Goal: Information Seeking & Learning: Learn about a topic

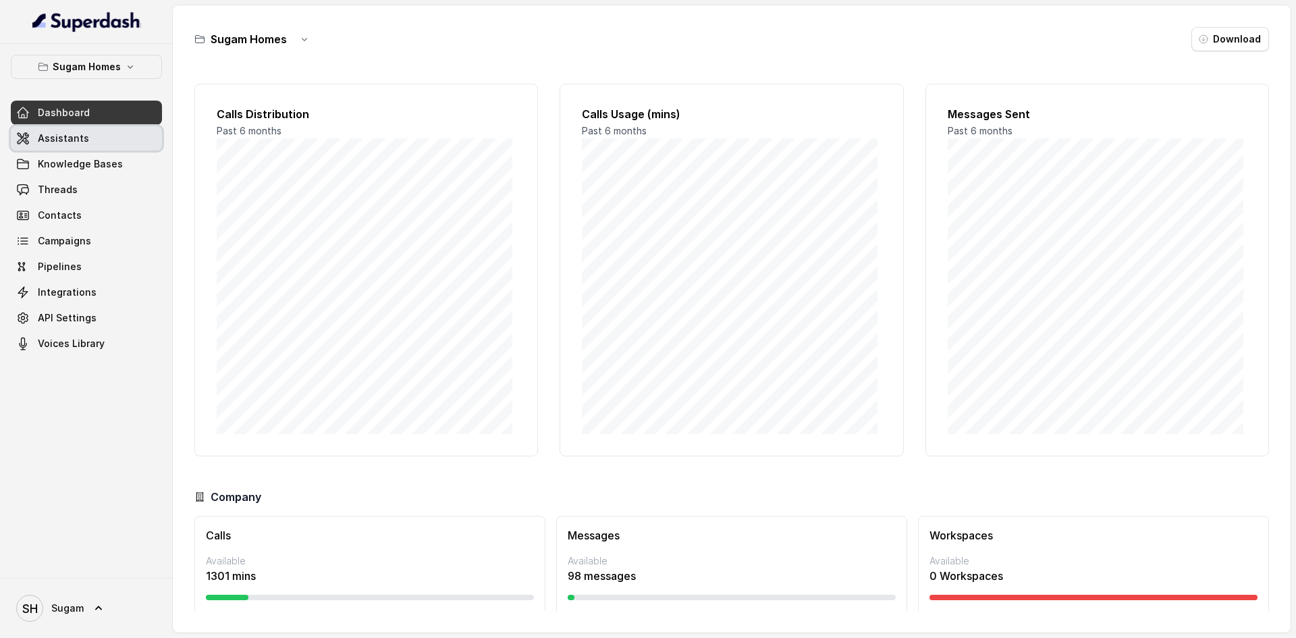
click at [73, 141] on span "Assistants" at bounding box center [63, 139] width 51 height 14
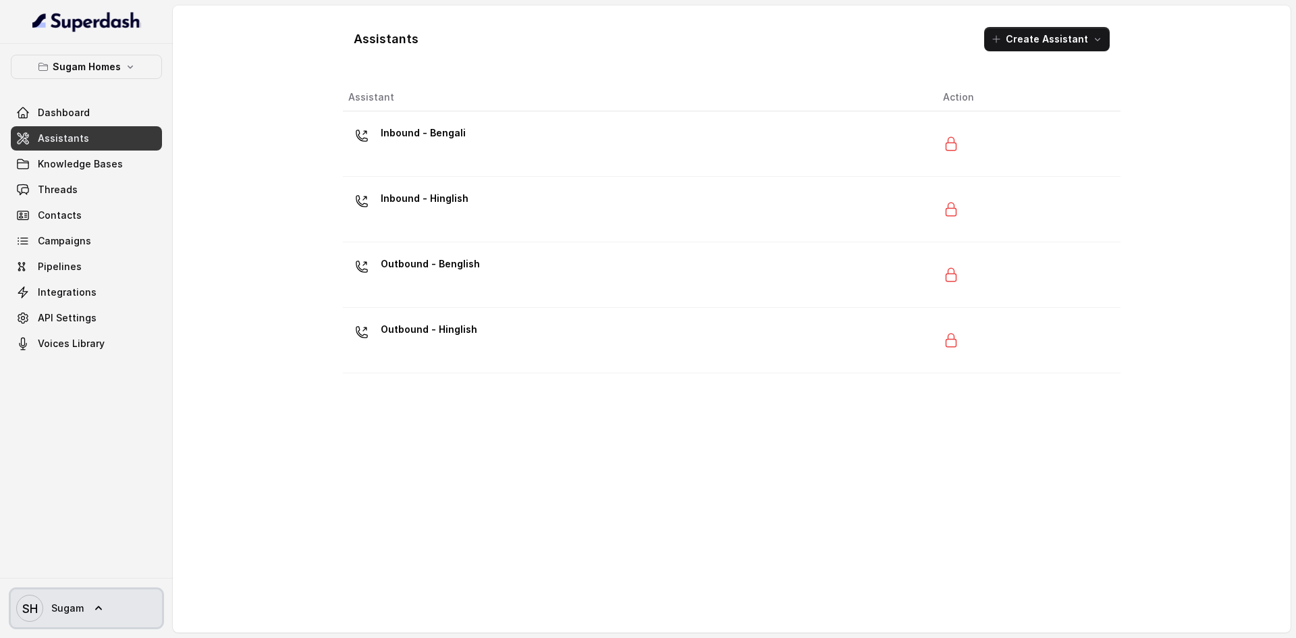
click at [111, 606] on link "SH Sugam" at bounding box center [86, 608] width 151 height 38
click at [419, 492] on div "Sugam Homes Dashboard Assistants Knowledge Bases Threads Contacts Campaigns Pip…" at bounding box center [648, 319] width 1296 height 638
click at [57, 244] on span "Campaigns" at bounding box center [64, 241] width 53 height 14
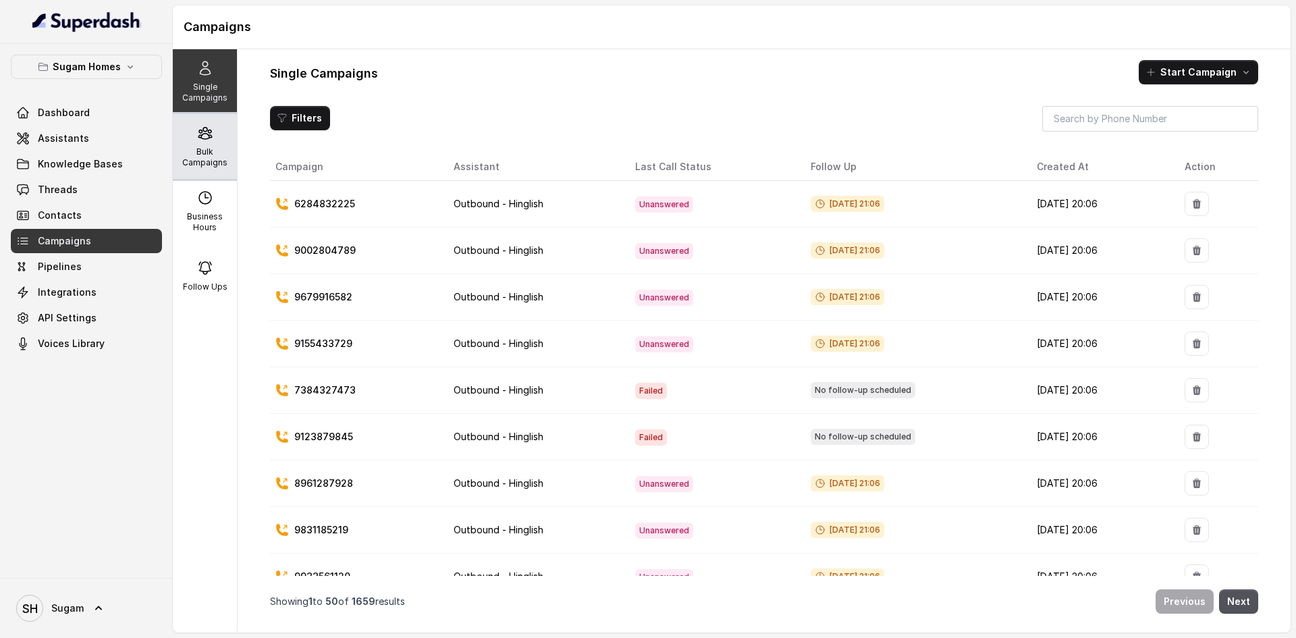
click at [203, 151] on p "Bulk Campaigns" at bounding box center [204, 158] width 53 height 22
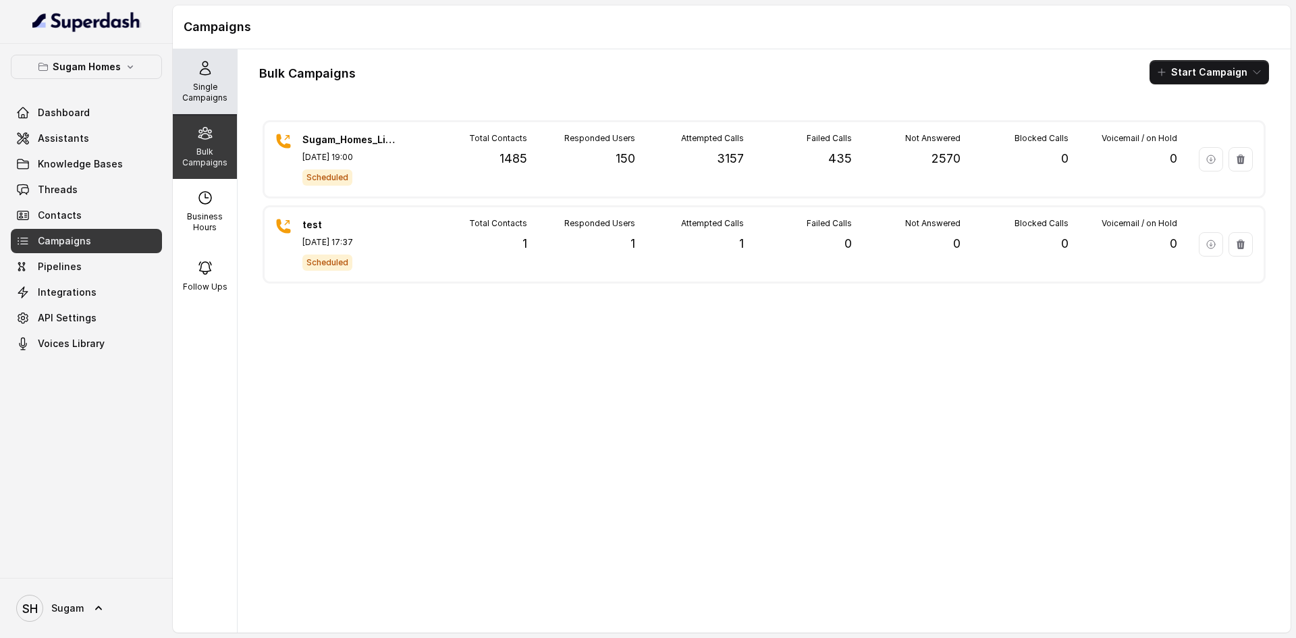
click at [192, 93] on p "Single Campaigns" at bounding box center [204, 93] width 53 height 22
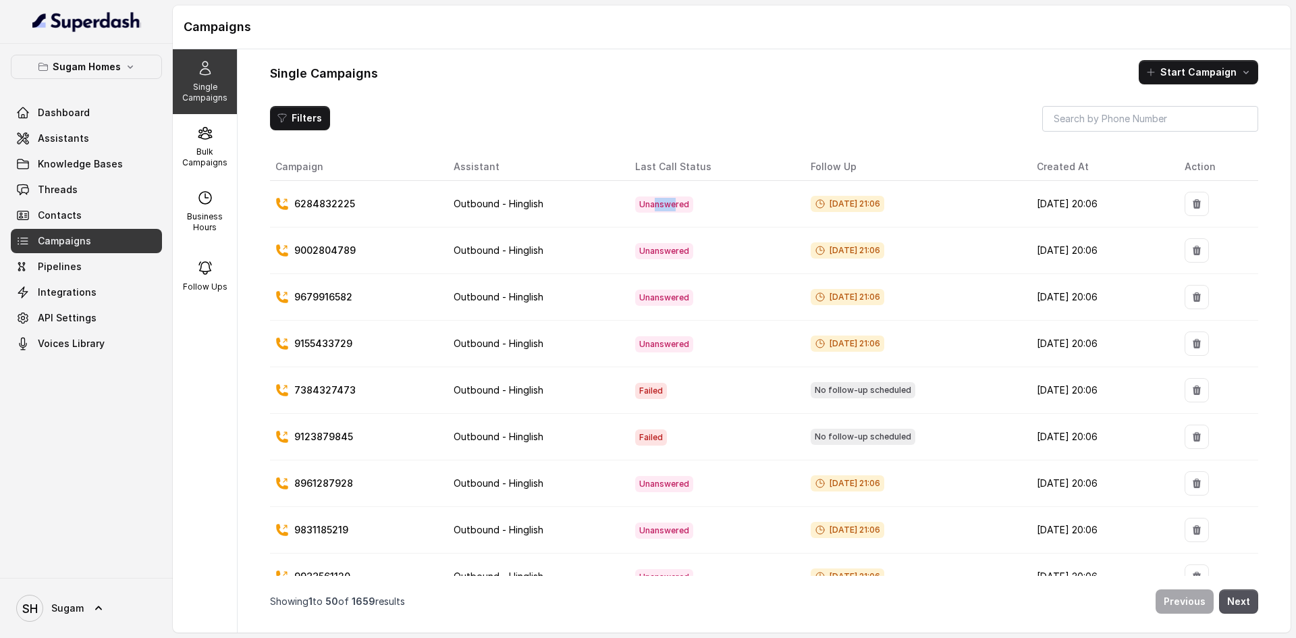
drag, startPoint x: 640, startPoint y: 207, endPoint x: 658, endPoint y: 210, distance: 18.4
click at [658, 210] on span "Unanswered" at bounding box center [664, 204] width 58 height 16
click at [202, 228] on p "Business Hours" at bounding box center [204, 222] width 53 height 22
select select "[GEOGRAPHIC_DATA]/[GEOGRAPHIC_DATA]"
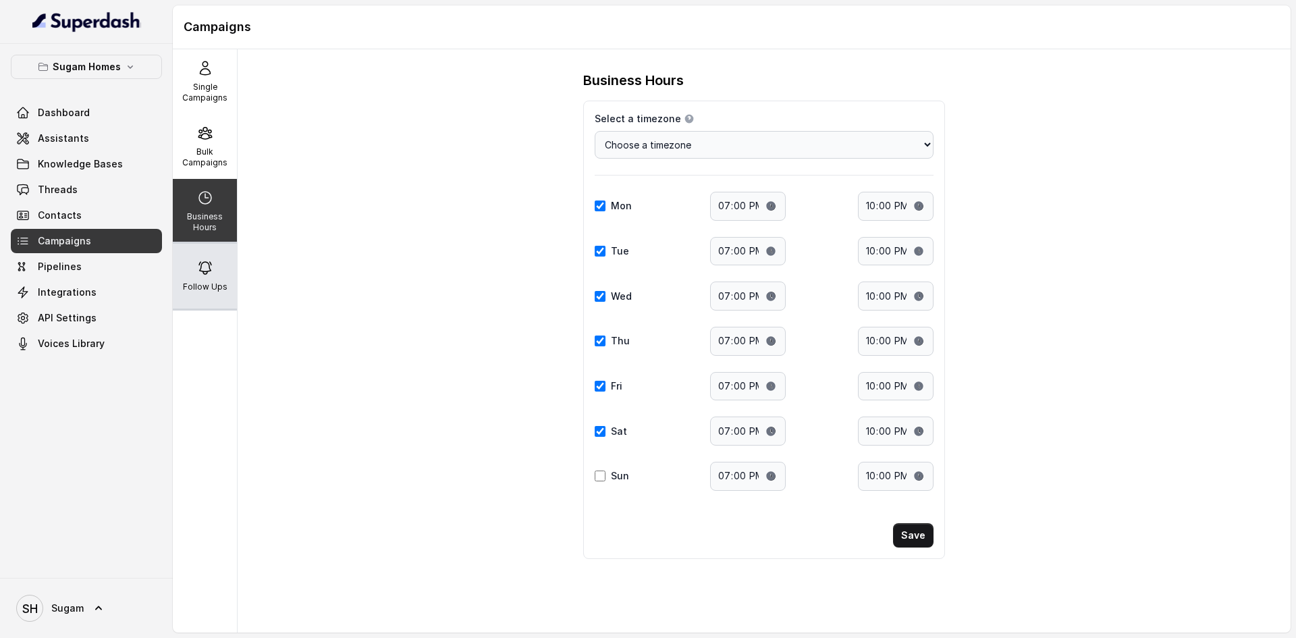
click at [211, 273] on div "Follow Ups" at bounding box center [205, 276] width 64 height 65
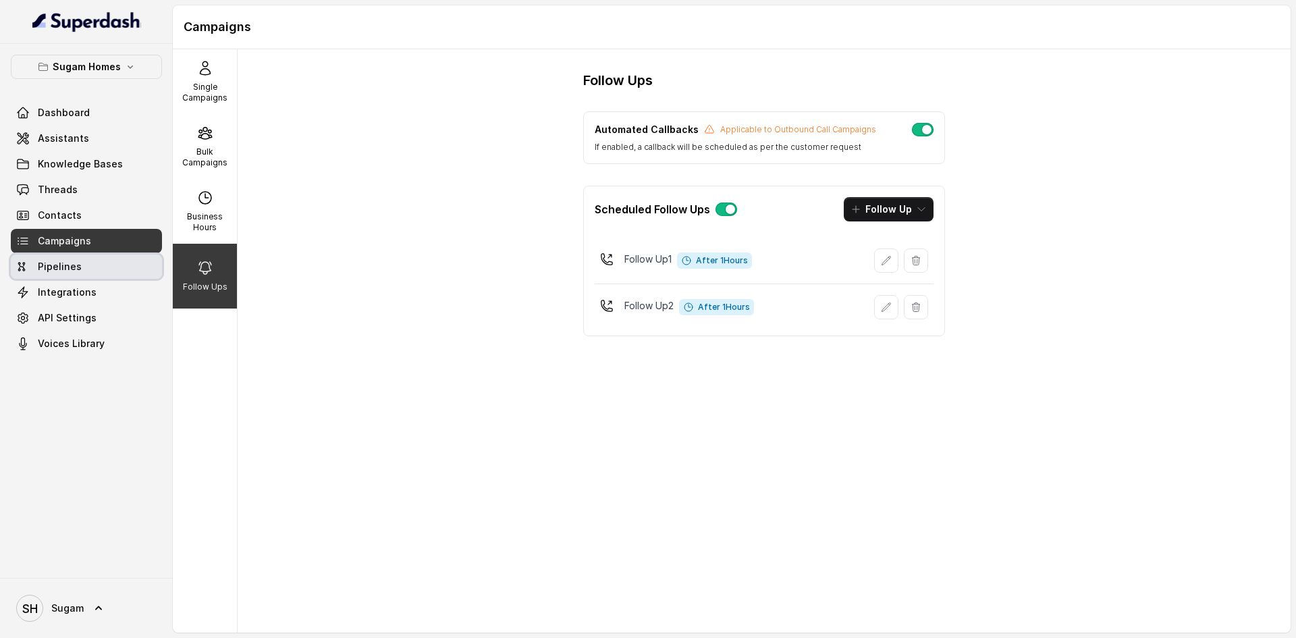
click at [53, 264] on span "Pipelines" at bounding box center [60, 267] width 44 height 14
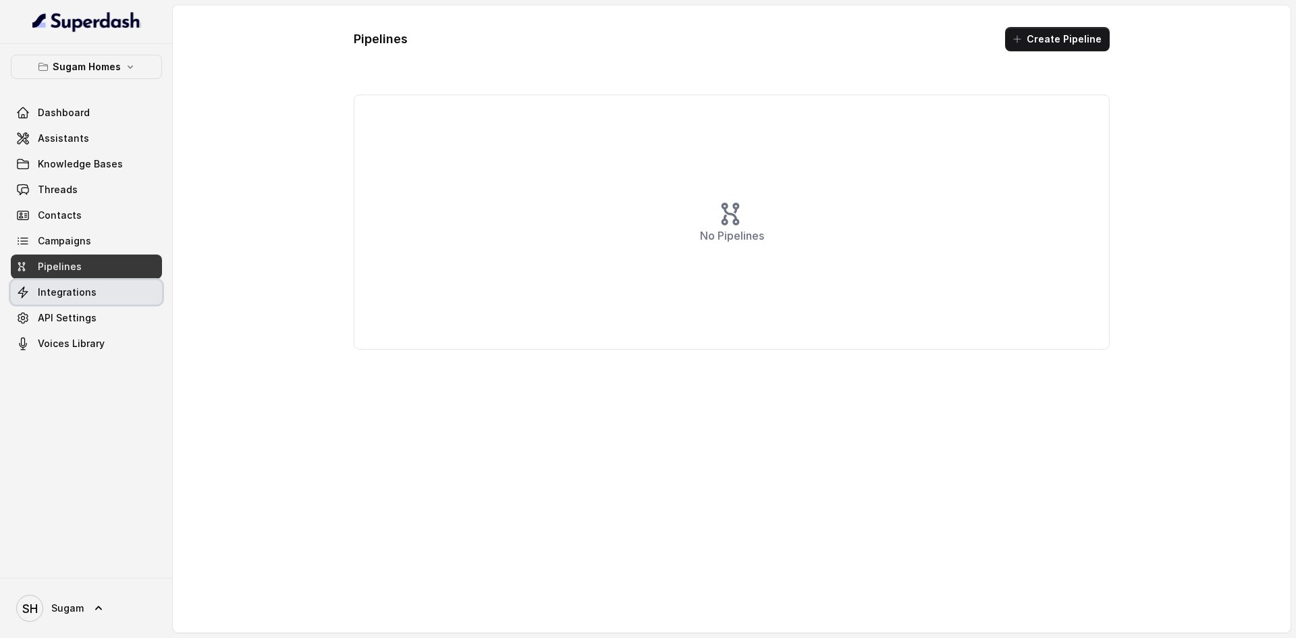
click at [59, 288] on span "Integrations" at bounding box center [67, 293] width 59 height 14
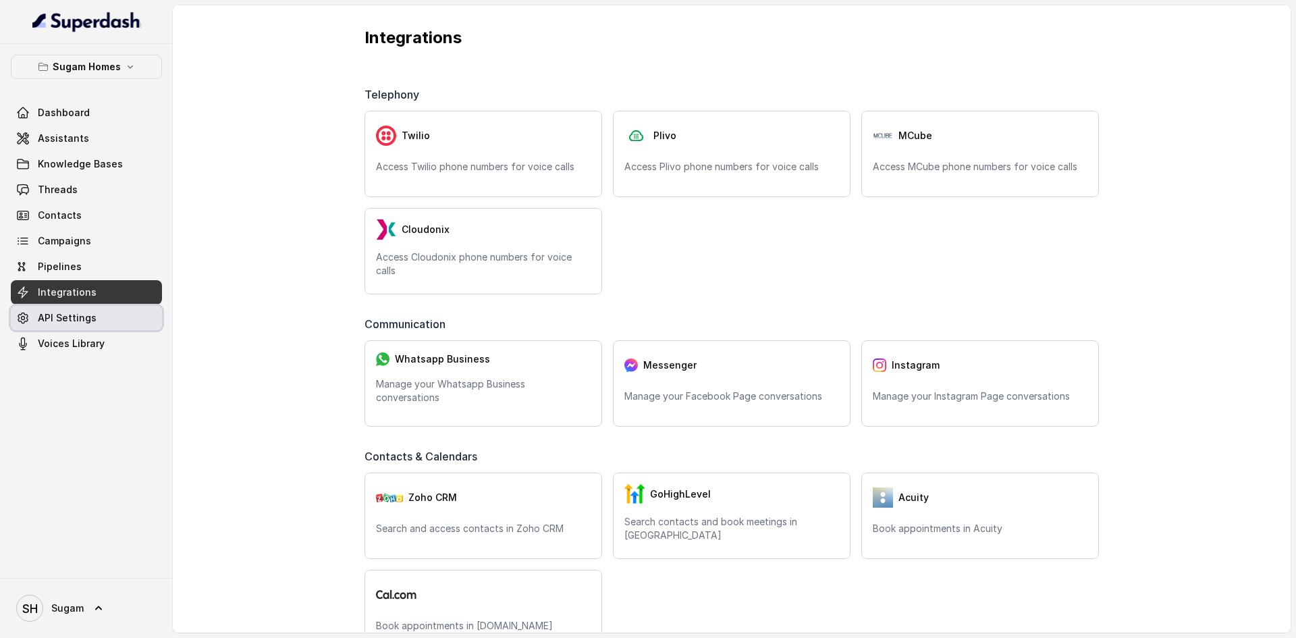
click at [65, 314] on span "API Settings" at bounding box center [67, 318] width 59 height 14
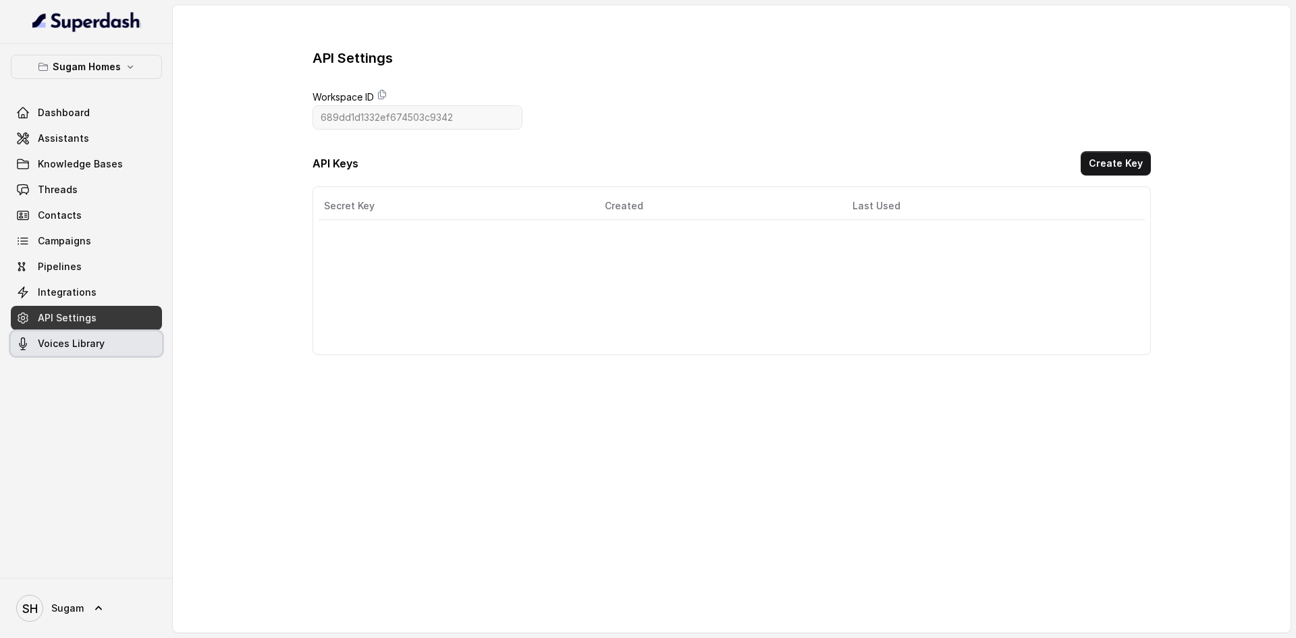
click at [70, 340] on span "Voices Library" at bounding box center [71, 344] width 67 height 14
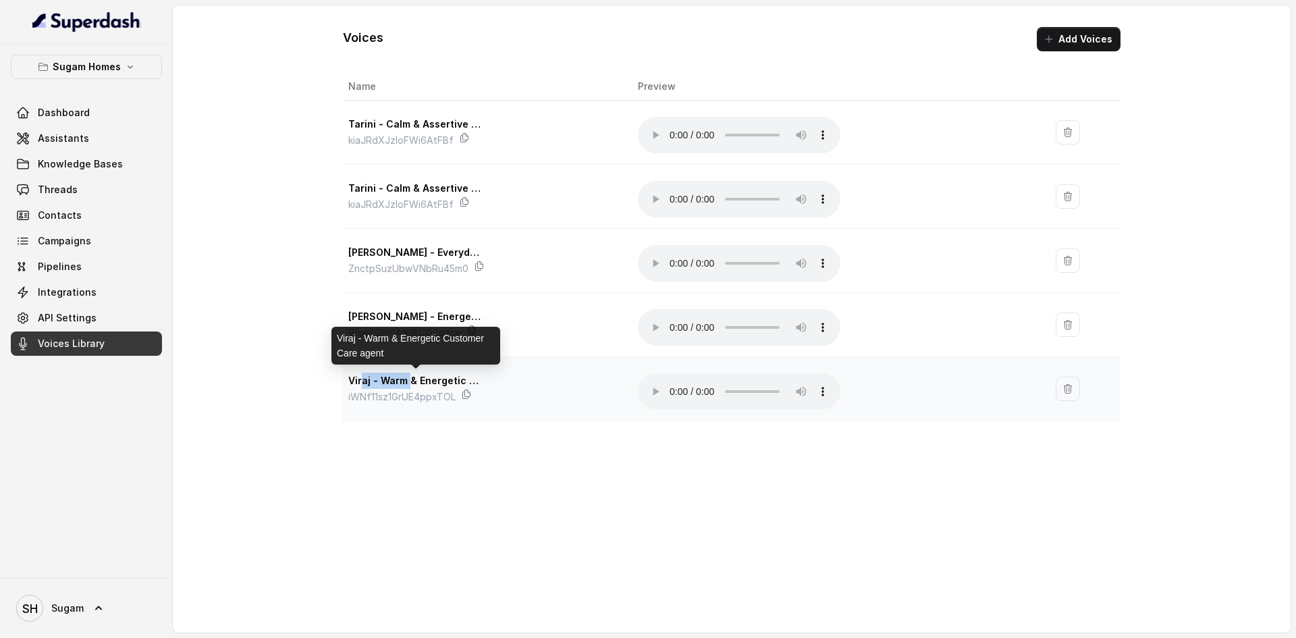
drag, startPoint x: 363, startPoint y: 382, endPoint x: 407, endPoint y: 380, distance: 43.9
click at [407, 380] on p "Viraj - Warm & Energetic Customer Care agent" at bounding box center [415, 381] width 135 height 16
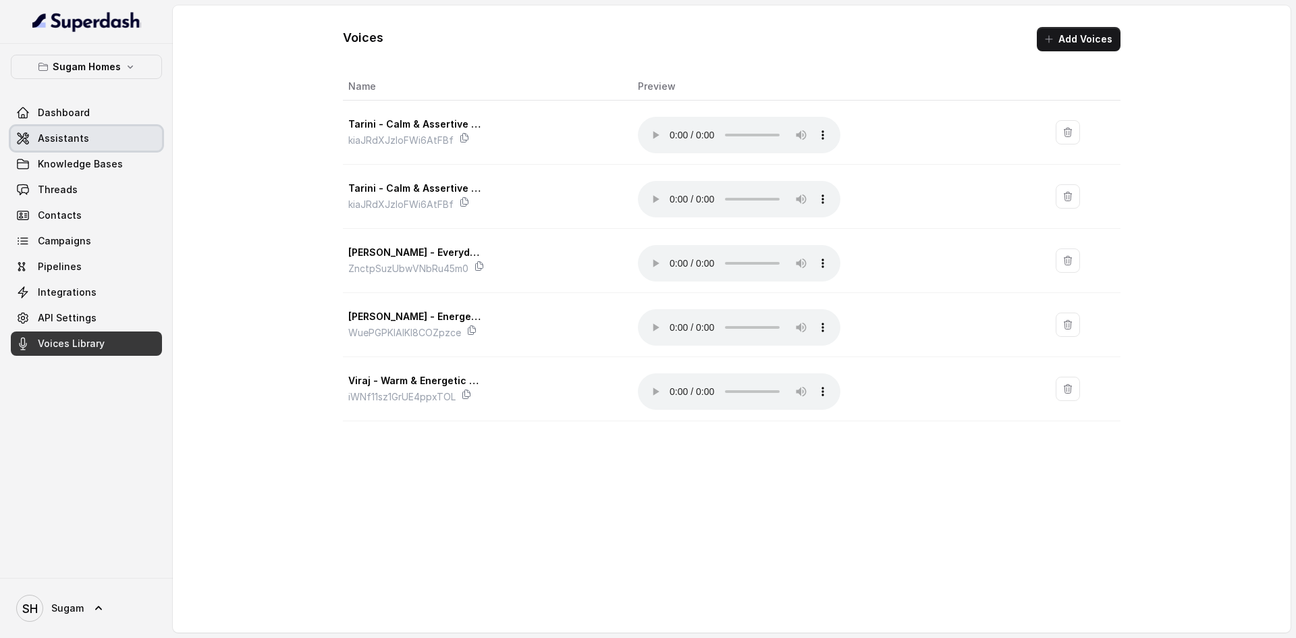
click at [46, 132] on span "Assistants" at bounding box center [63, 139] width 51 height 14
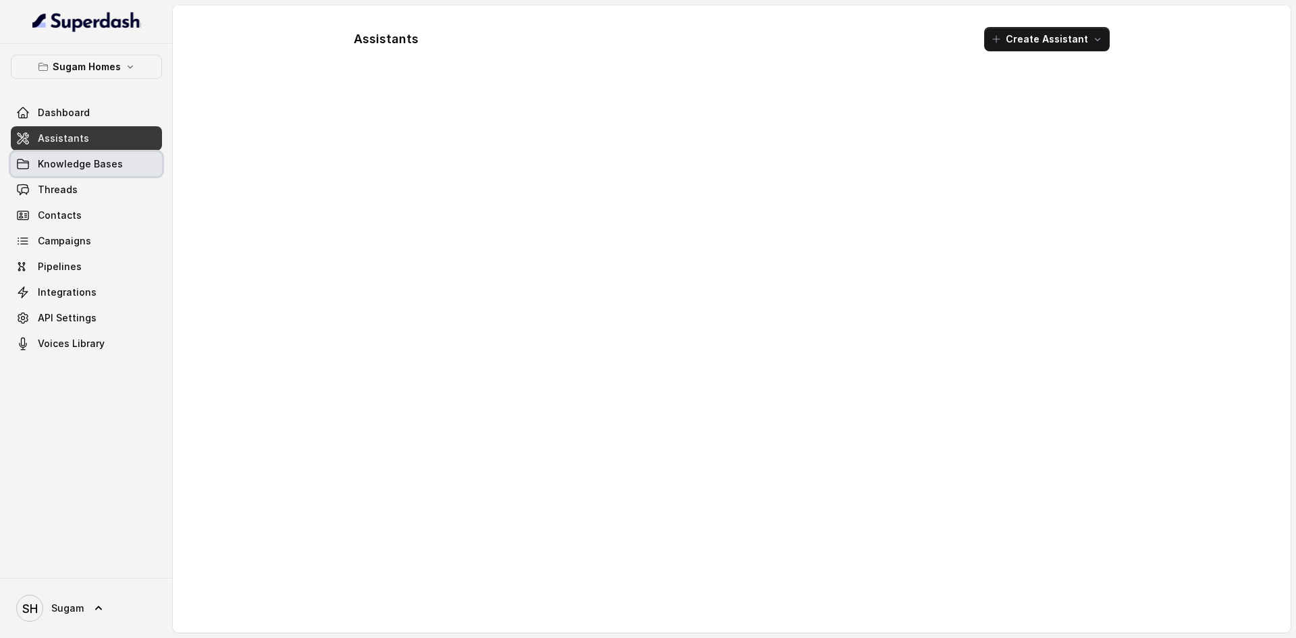
click at [70, 161] on span "Knowledge Bases" at bounding box center [80, 164] width 85 height 14
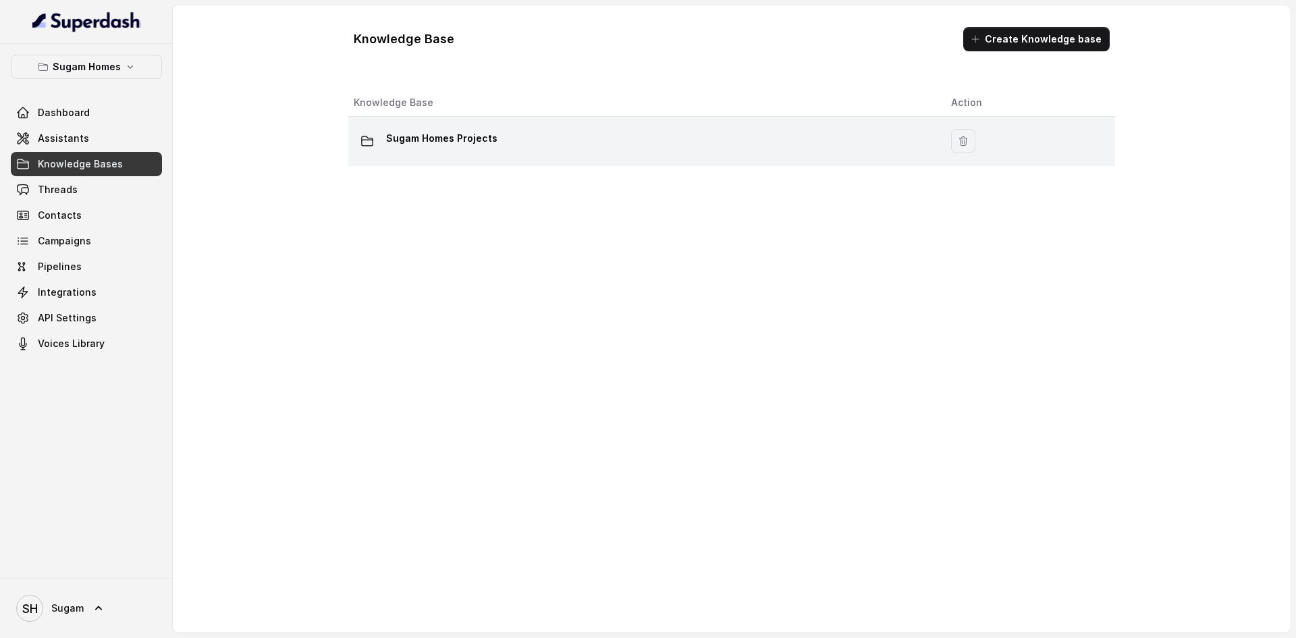
click at [427, 140] on p "Sugam Homes Projects" at bounding box center [441, 139] width 111 height 22
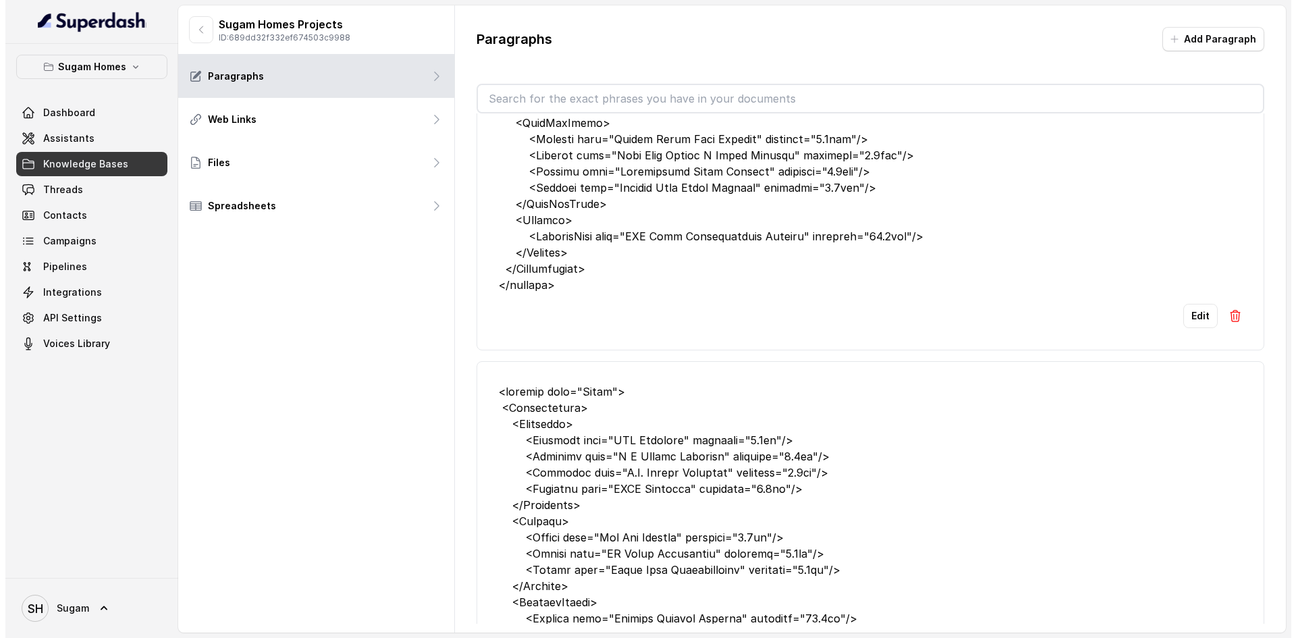
scroll to position [540, 0]
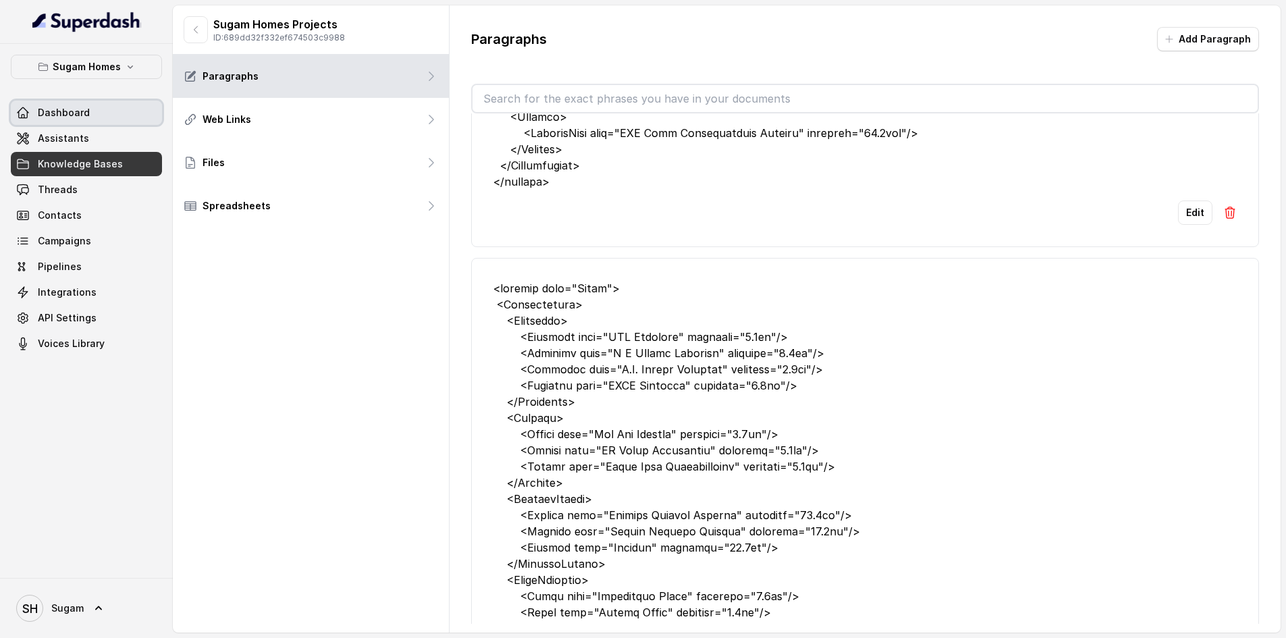
click at [51, 117] on span "Dashboard" at bounding box center [64, 113] width 52 height 14
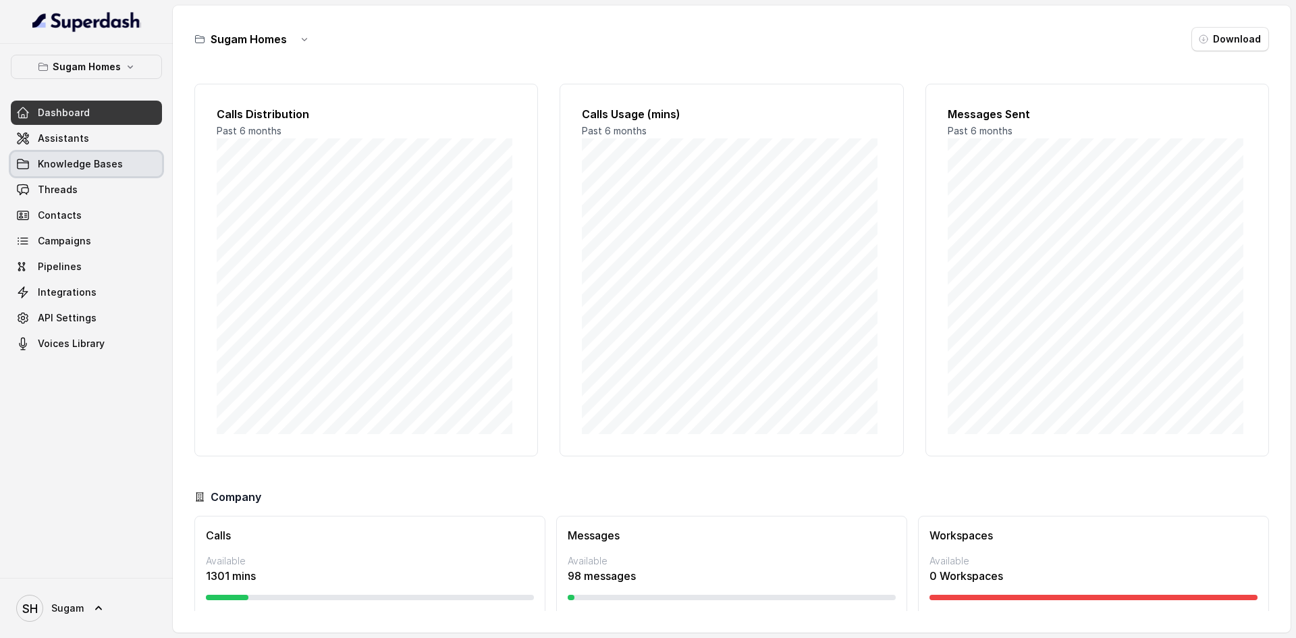
click at [74, 164] on span "Knowledge Bases" at bounding box center [80, 164] width 85 height 14
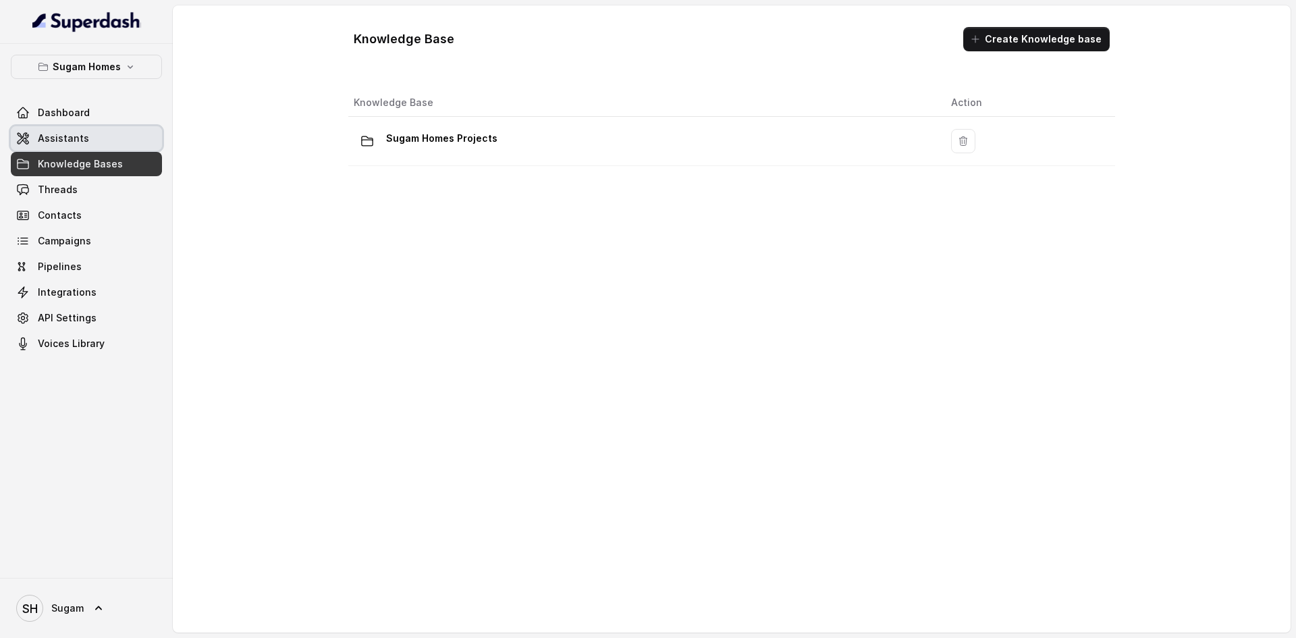
click at [55, 135] on span "Assistants" at bounding box center [63, 139] width 51 height 14
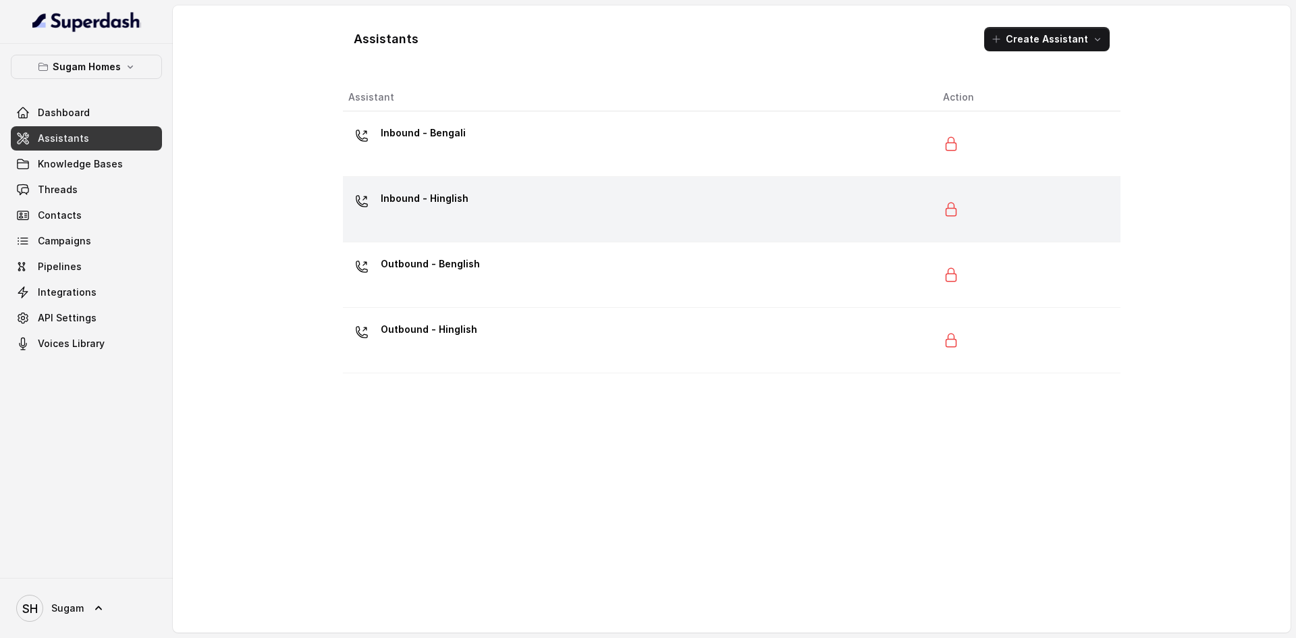
click at [443, 196] on p "Inbound - Hinglish" at bounding box center [425, 199] width 88 height 22
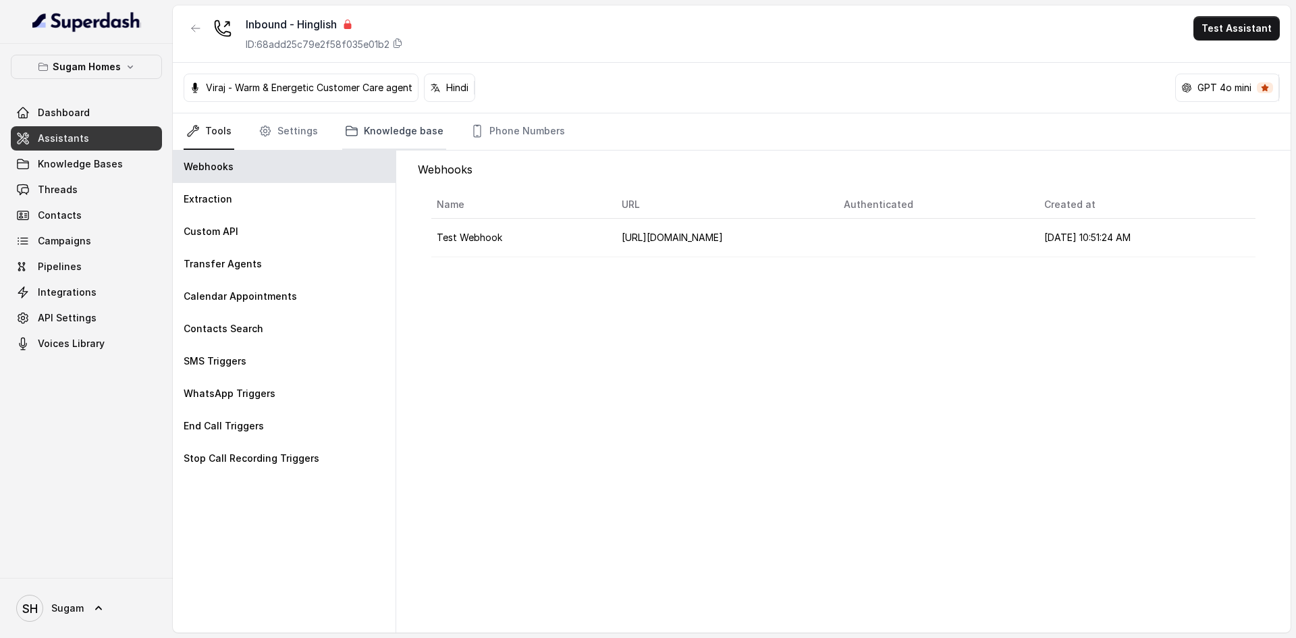
click at [390, 134] on link "Knowledge base" at bounding box center [394, 131] width 104 height 36
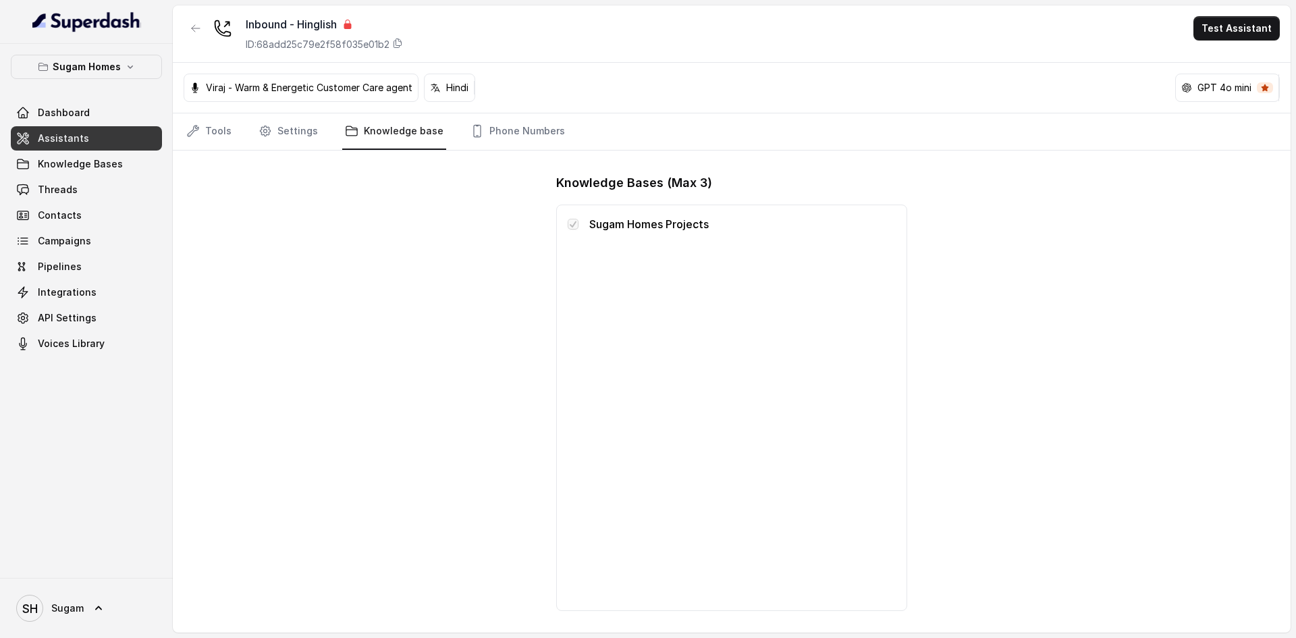
click at [646, 225] on p "Sugam Homes Projects" at bounding box center [742, 224] width 307 height 16
click at [291, 132] on link "Settings" at bounding box center [288, 131] width 65 height 36
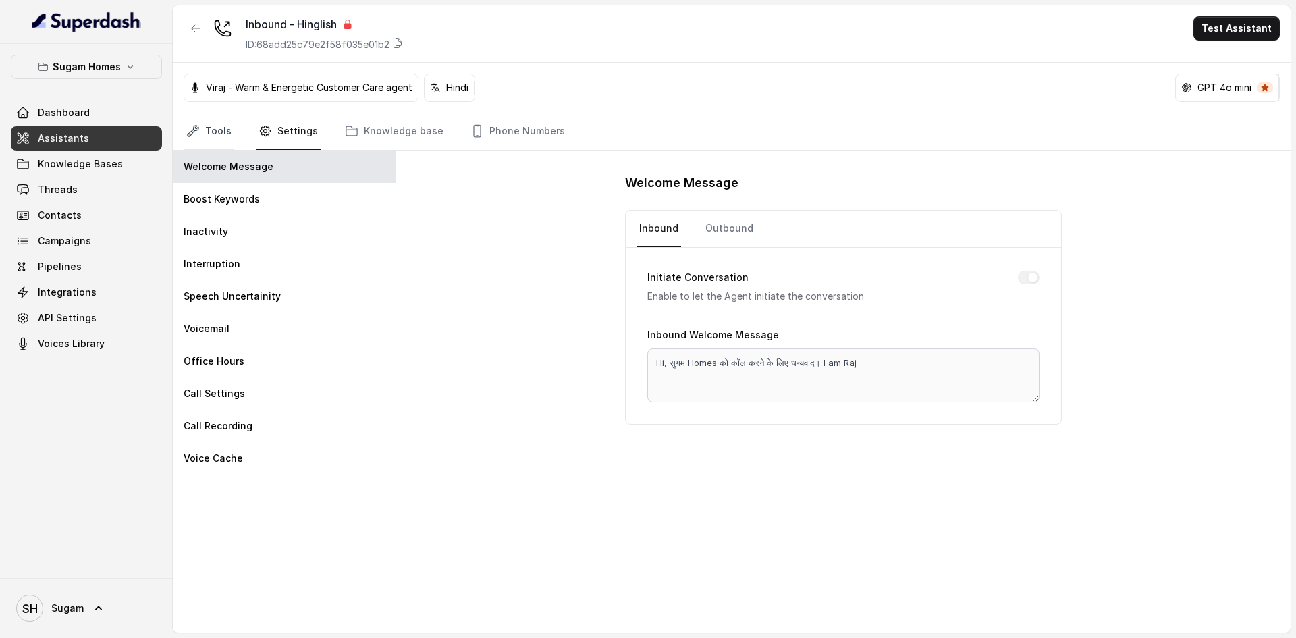
click at [214, 136] on link "Tools" at bounding box center [209, 131] width 51 height 36
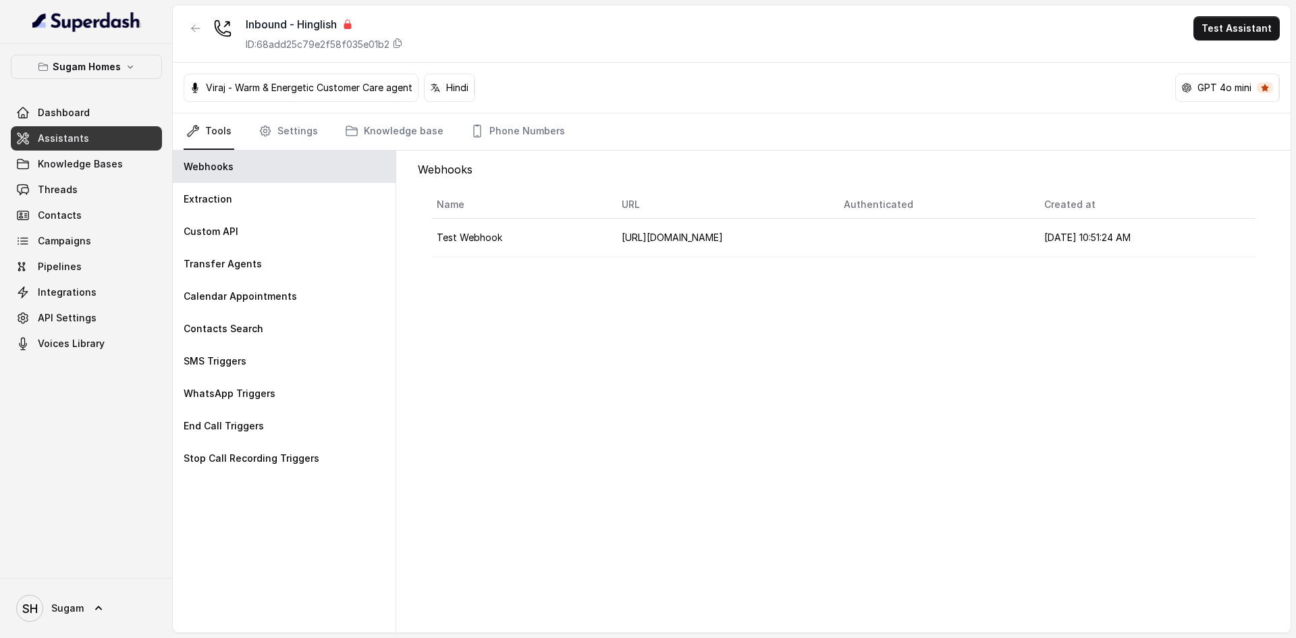
click at [367, 86] on p "Viraj - Warm & Energetic Customer Care agent" at bounding box center [309, 88] width 207 height 14
click at [202, 203] on p "Extraction" at bounding box center [208, 199] width 49 height 14
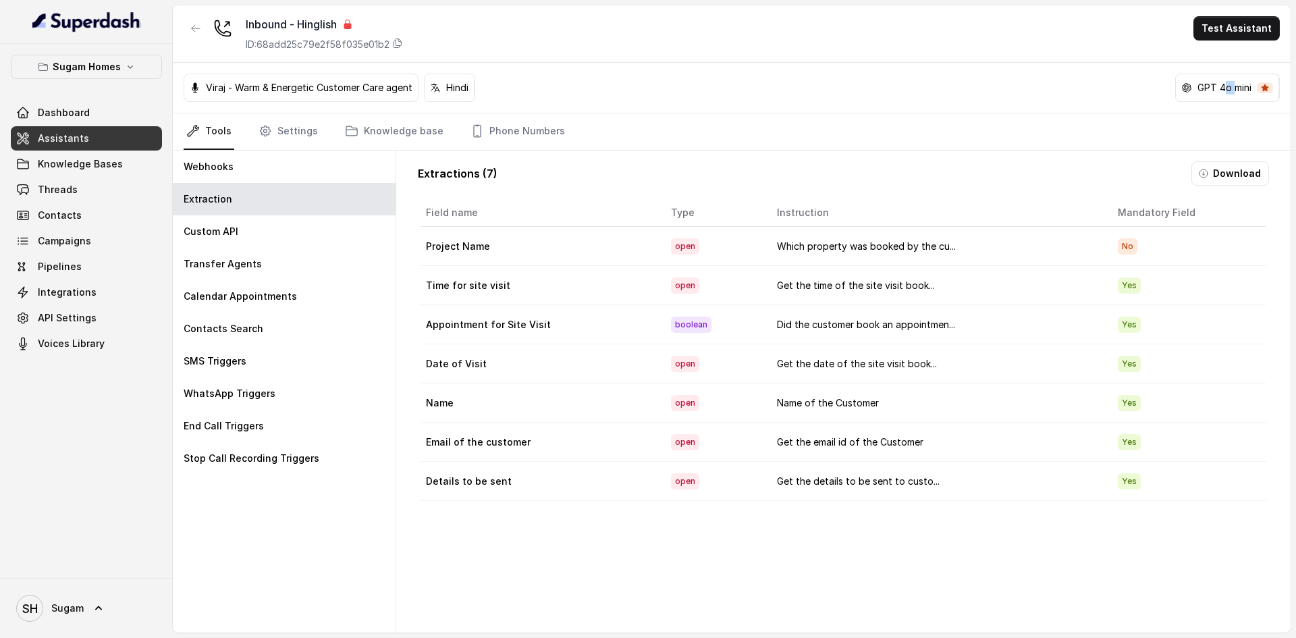
drag, startPoint x: 1223, startPoint y: 90, endPoint x: 1237, endPoint y: 90, distance: 14.2
click at [1237, 90] on p "GPT 4o mini" at bounding box center [1225, 88] width 54 height 14
click at [194, 28] on icon "button" at bounding box center [196, 28] width 8 height 7
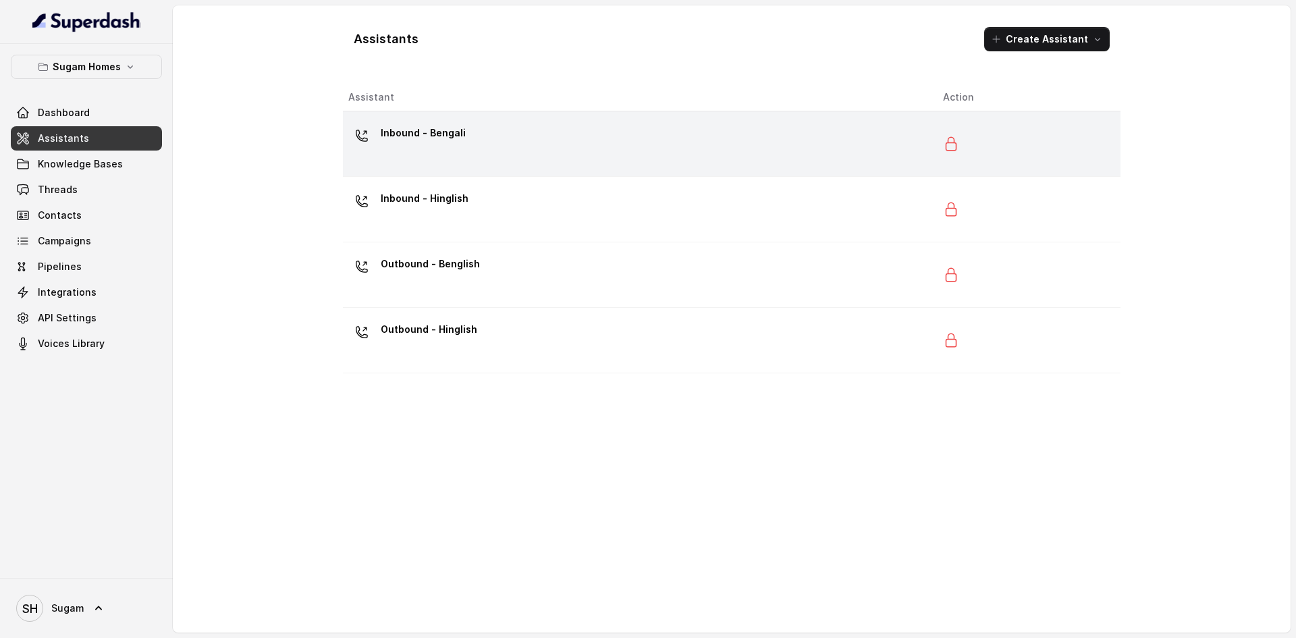
click at [479, 141] on div "Inbound - Bengali" at bounding box center [634, 143] width 573 height 43
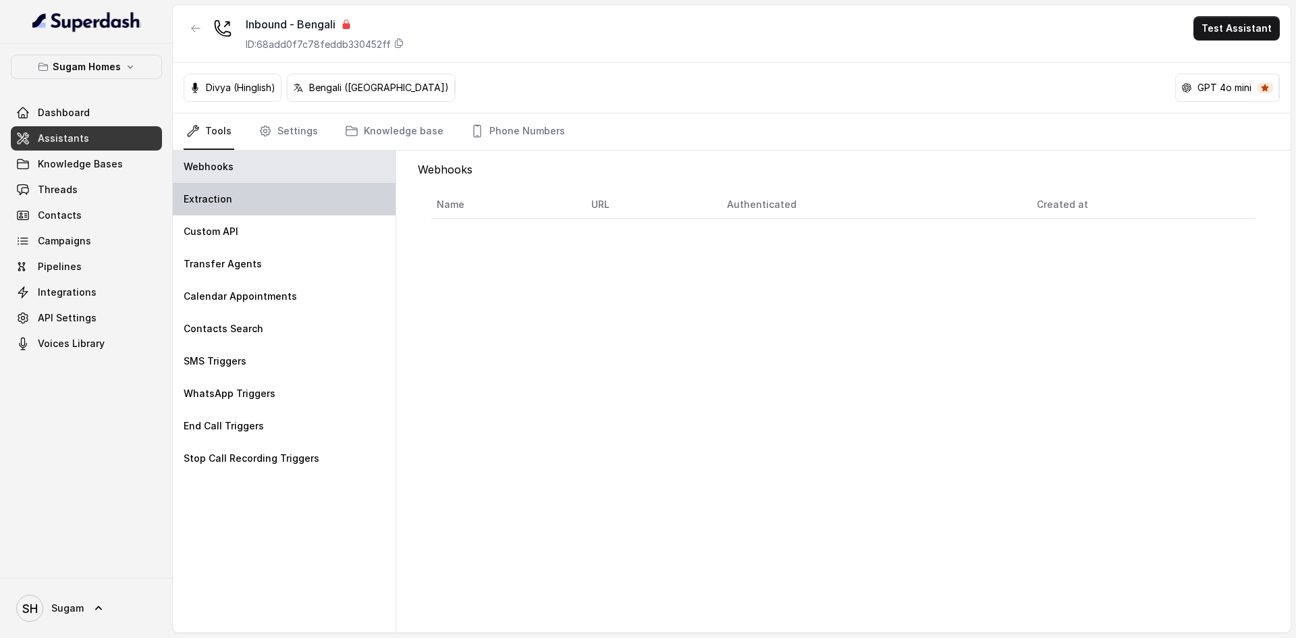
click at [271, 185] on div "Extraction" at bounding box center [284, 199] width 223 height 32
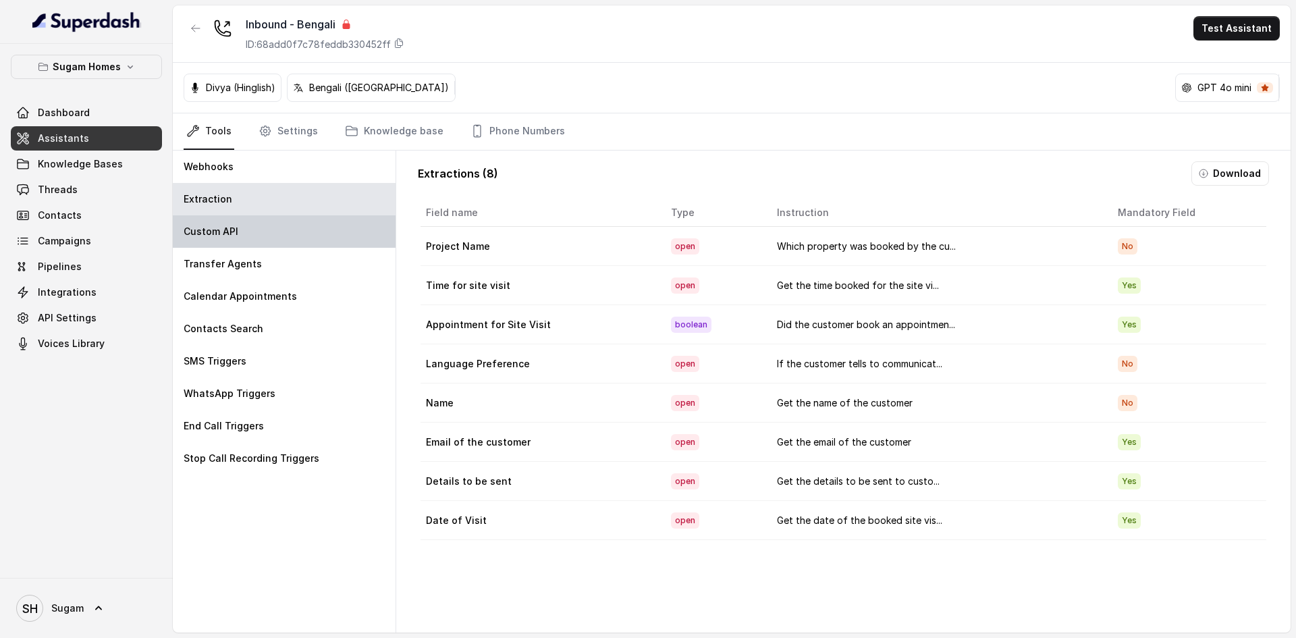
click at [271, 220] on div "Custom API" at bounding box center [284, 231] width 223 height 32
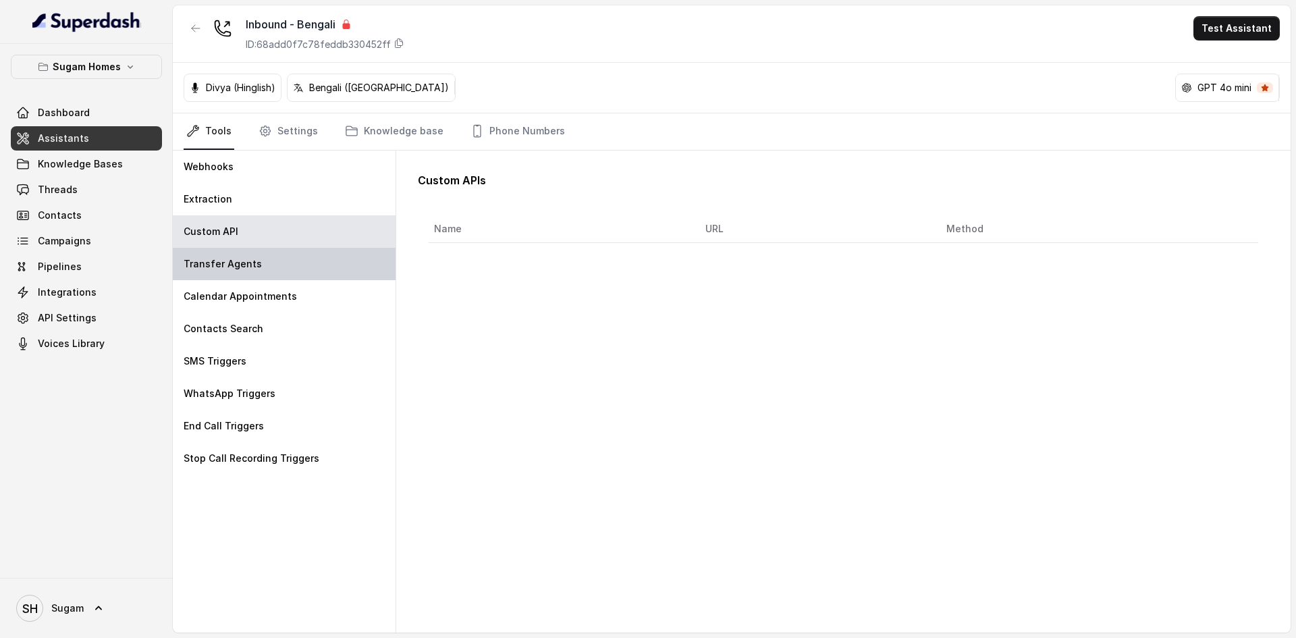
click at [272, 265] on div "Transfer Agents" at bounding box center [284, 264] width 223 height 32
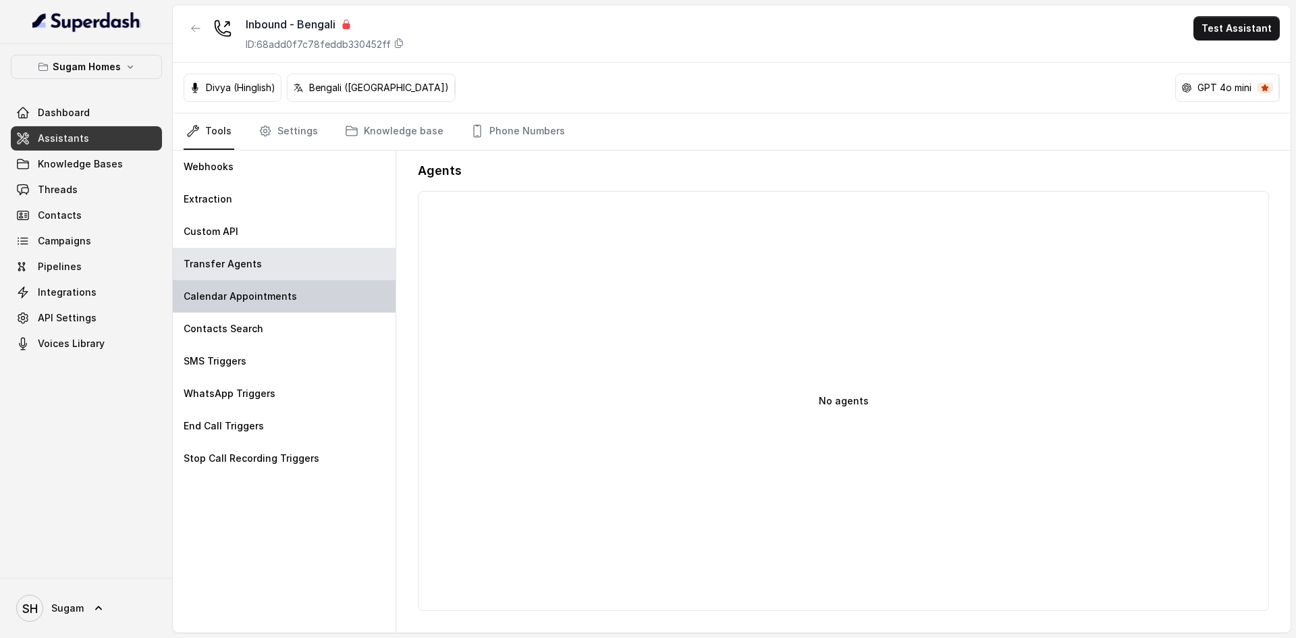
click at [281, 289] on div "Calendar Appointments" at bounding box center [284, 296] width 223 height 32
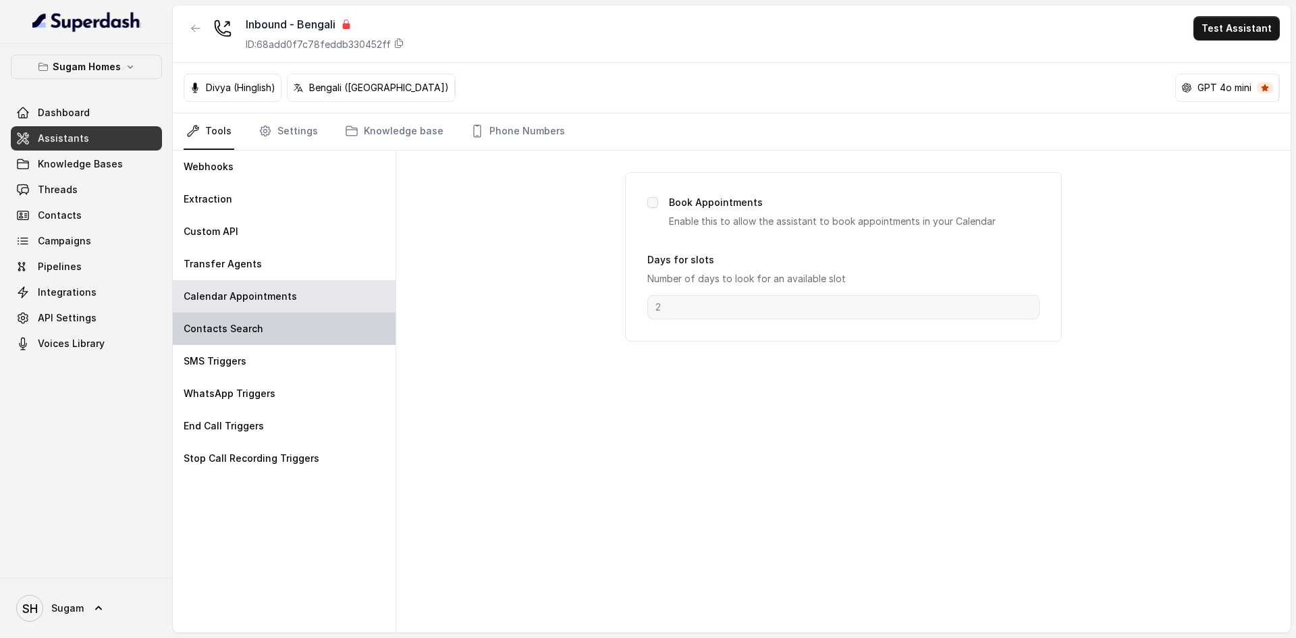
click at [302, 323] on div "Contacts Search" at bounding box center [284, 329] width 223 height 32
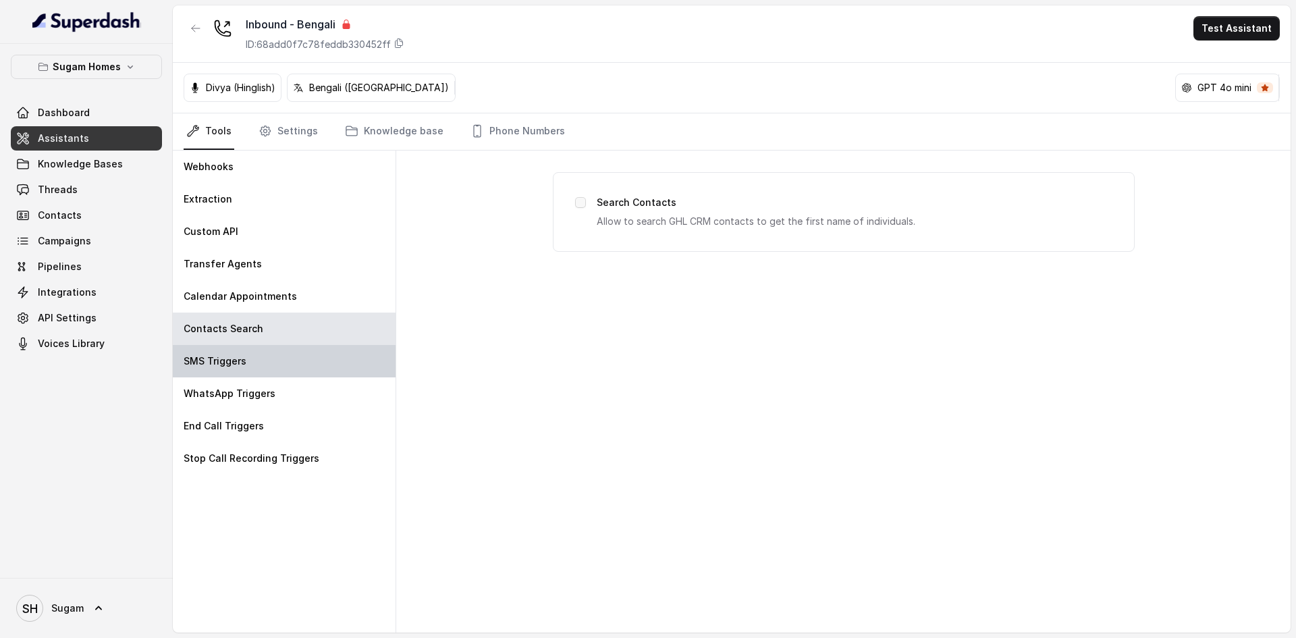
click at [308, 356] on div "SMS Triggers" at bounding box center [284, 361] width 223 height 32
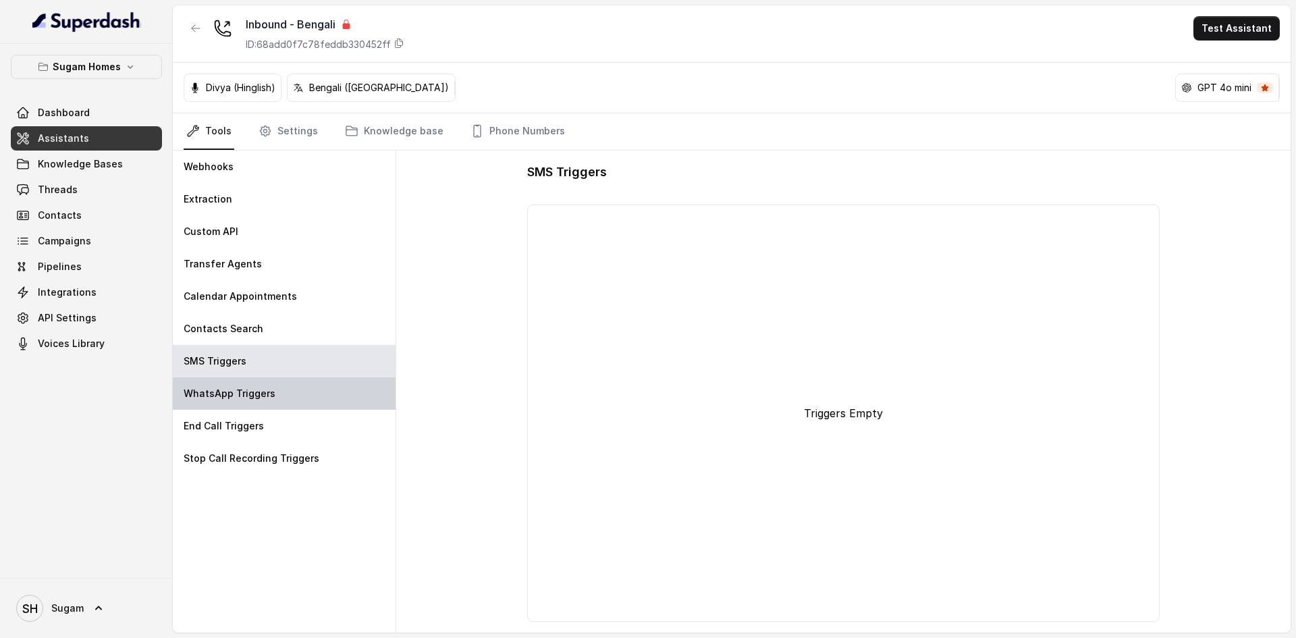
click at [331, 390] on div "WhatsApp Triggers" at bounding box center [284, 393] width 223 height 32
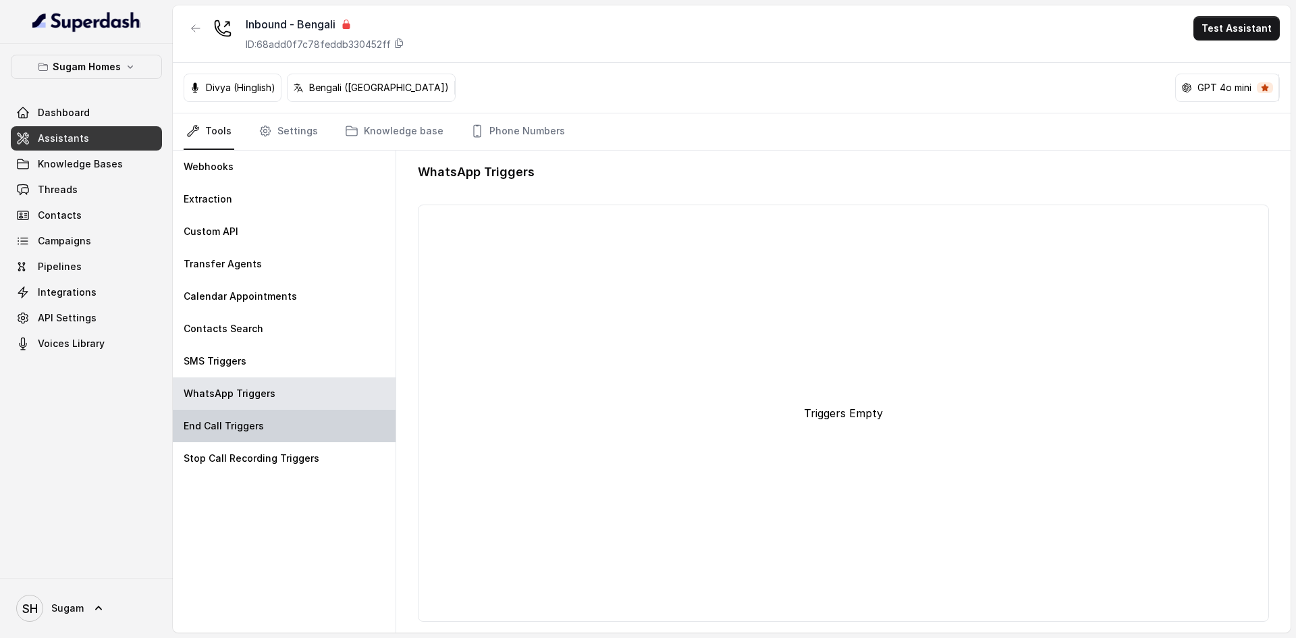
click at [265, 436] on div "End Call Triggers" at bounding box center [284, 426] width 223 height 32
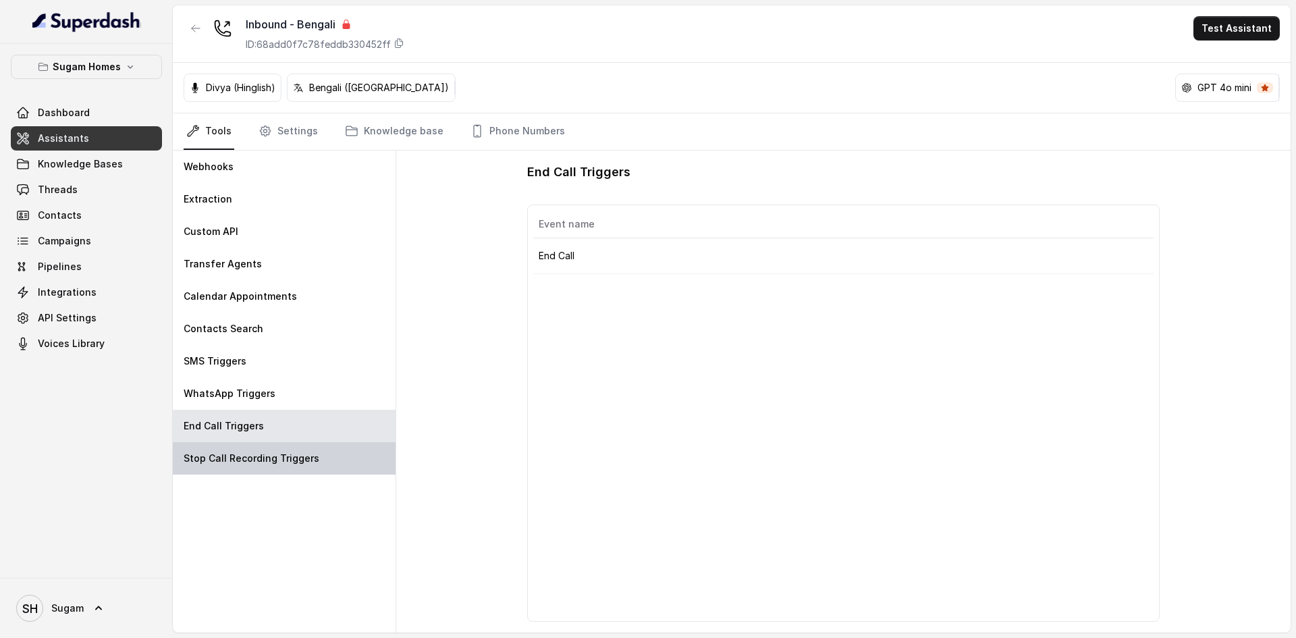
click at [280, 459] on p "Stop Call Recording Triggers" at bounding box center [252, 459] width 136 height 14
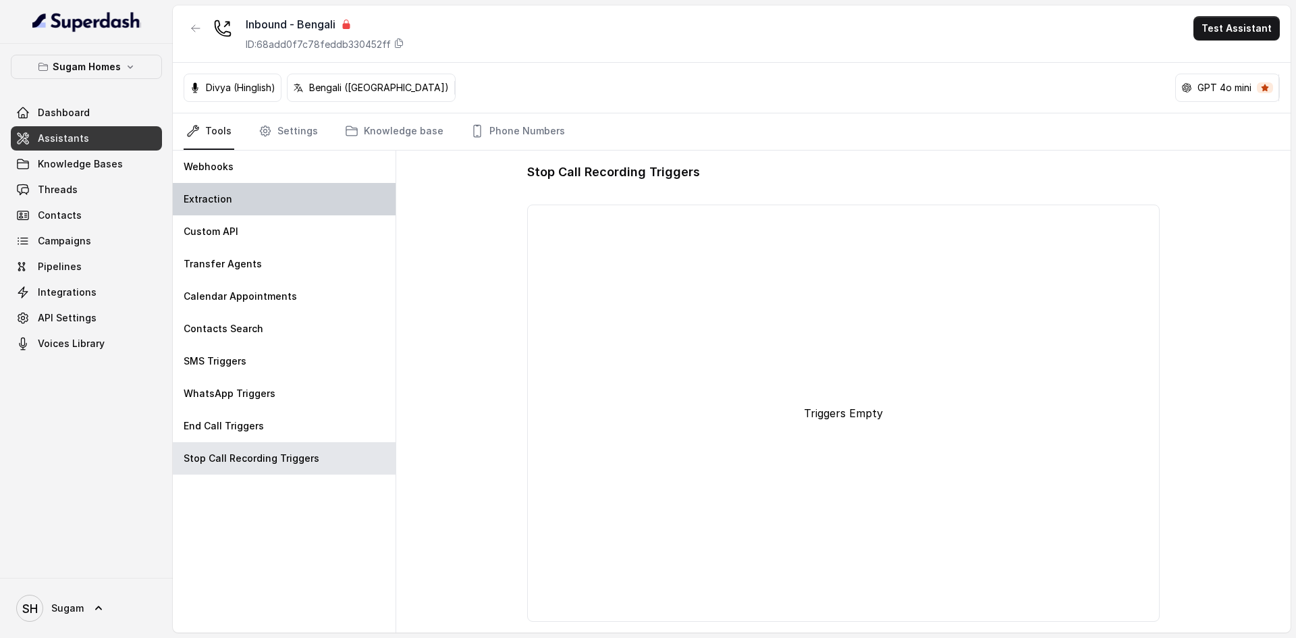
click at [269, 207] on div "Extraction" at bounding box center [284, 199] width 223 height 32
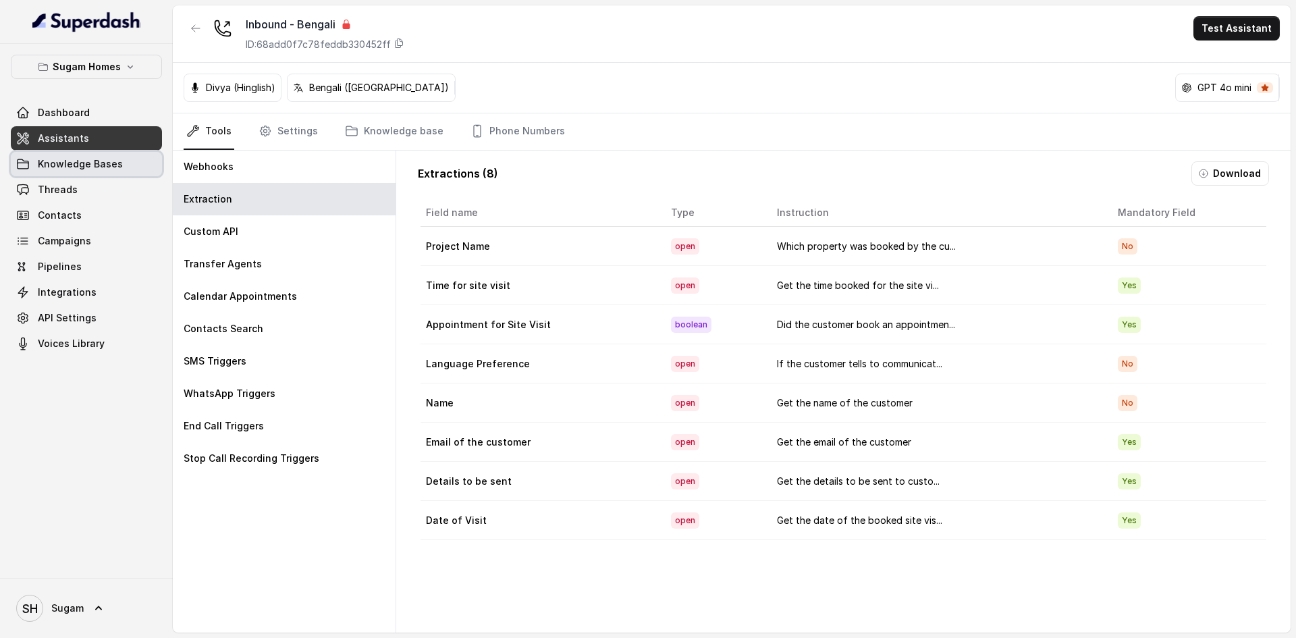
click at [92, 162] on span "Knowledge Bases" at bounding box center [80, 164] width 85 height 14
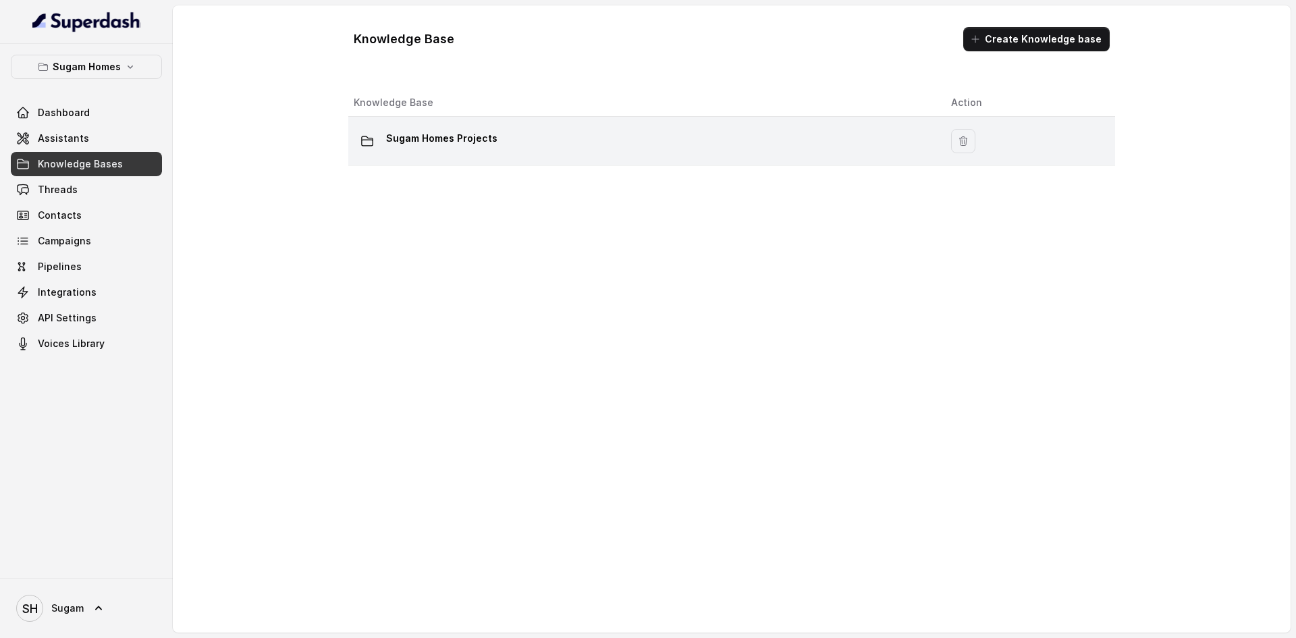
click at [409, 134] on p "Sugam Homes Projects" at bounding box center [441, 139] width 111 height 22
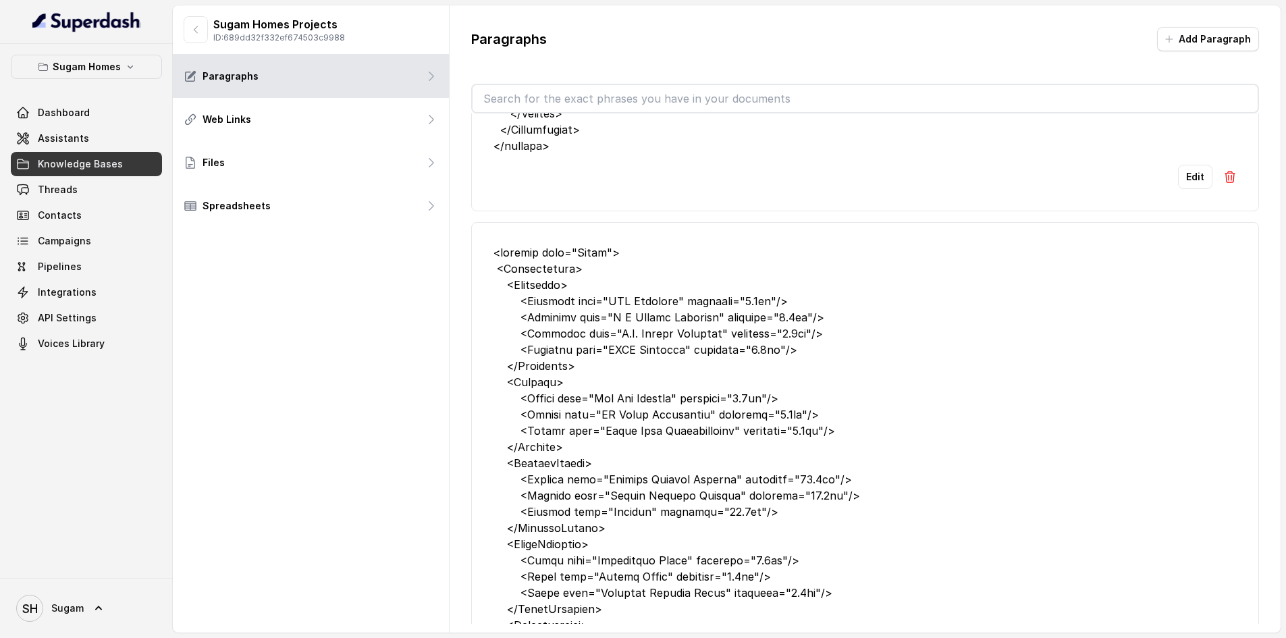
scroll to position [810, 0]
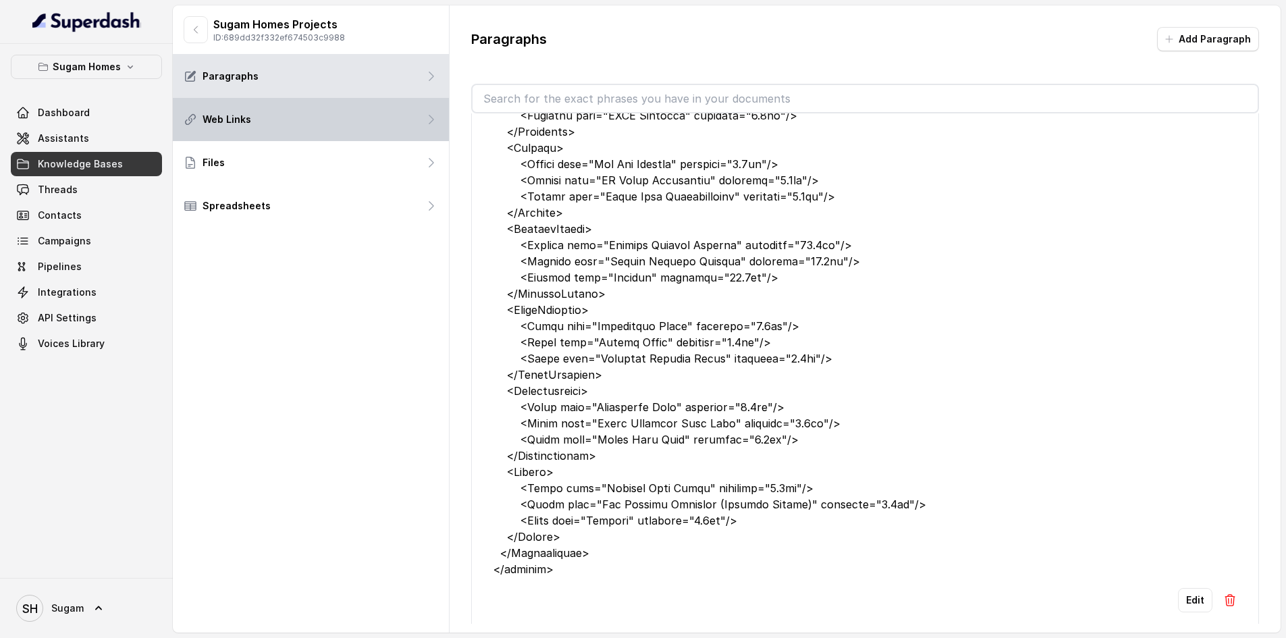
click at [293, 127] on div "Web Links" at bounding box center [311, 119] width 276 height 43
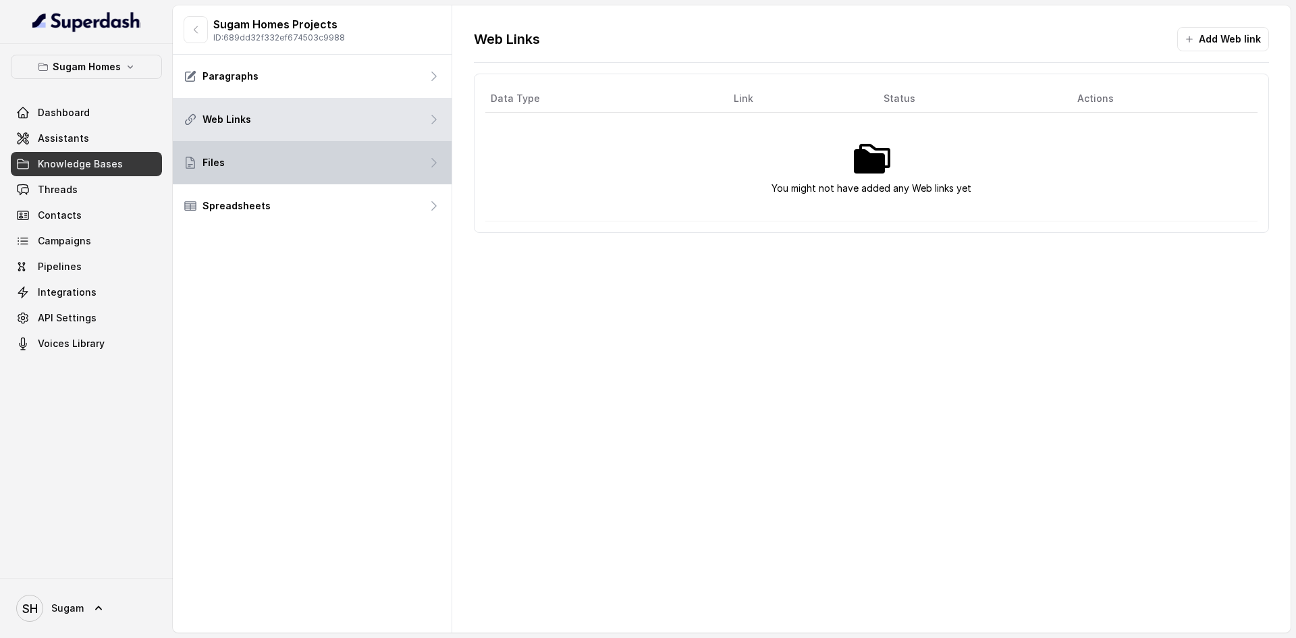
click at [291, 161] on div "Files" at bounding box center [312, 162] width 279 height 43
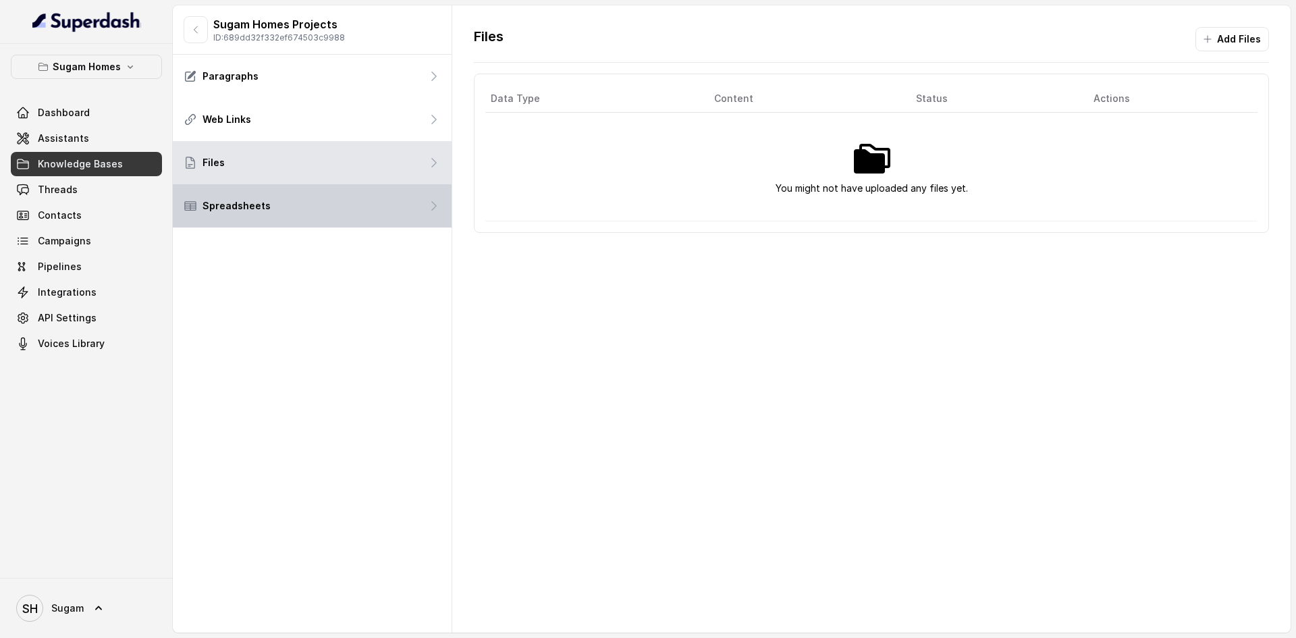
click at [365, 187] on div "Spreadsheets" at bounding box center [312, 205] width 279 height 43
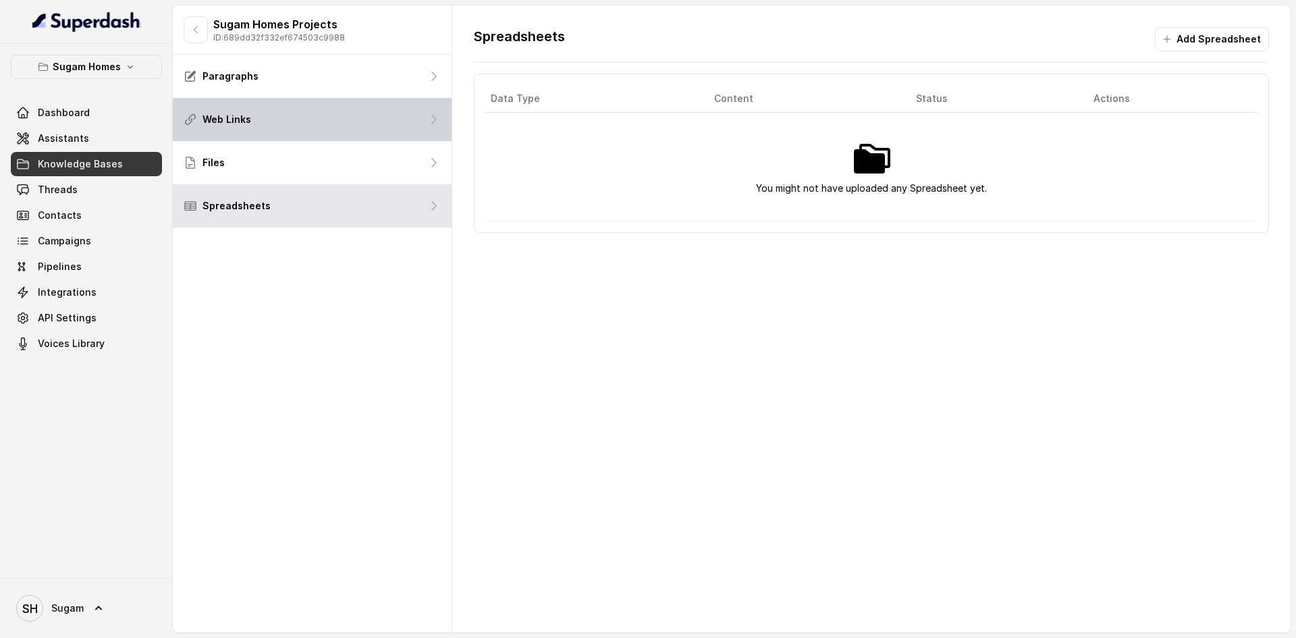
click at [312, 116] on div "Web Links" at bounding box center [312, 119] width 279 height 43
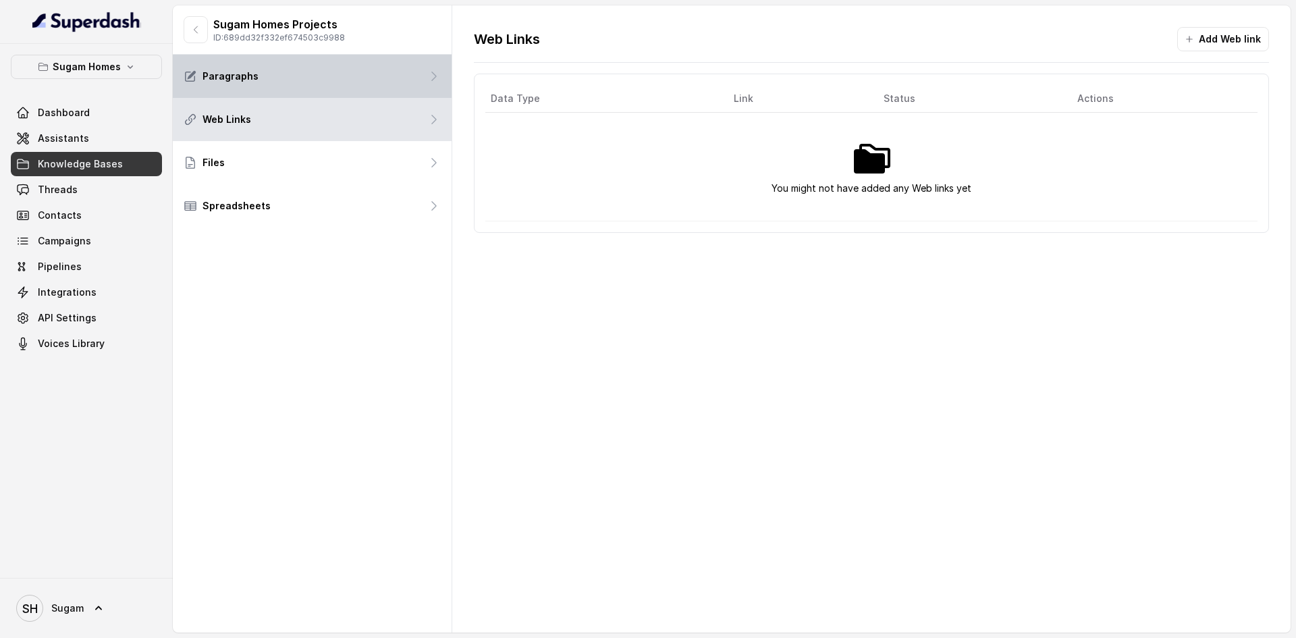
click at [271, 74] on div "Paragraphs" at bounding box center [312, 76] width 279 height 43
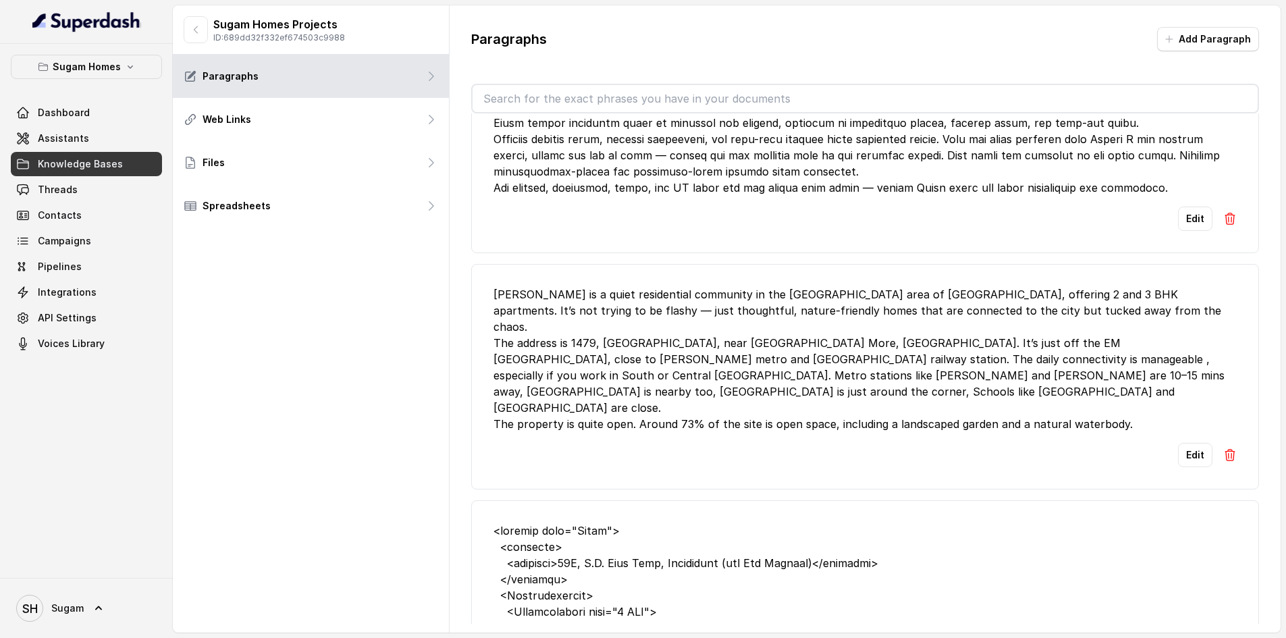
scroll to position [10466, 0]
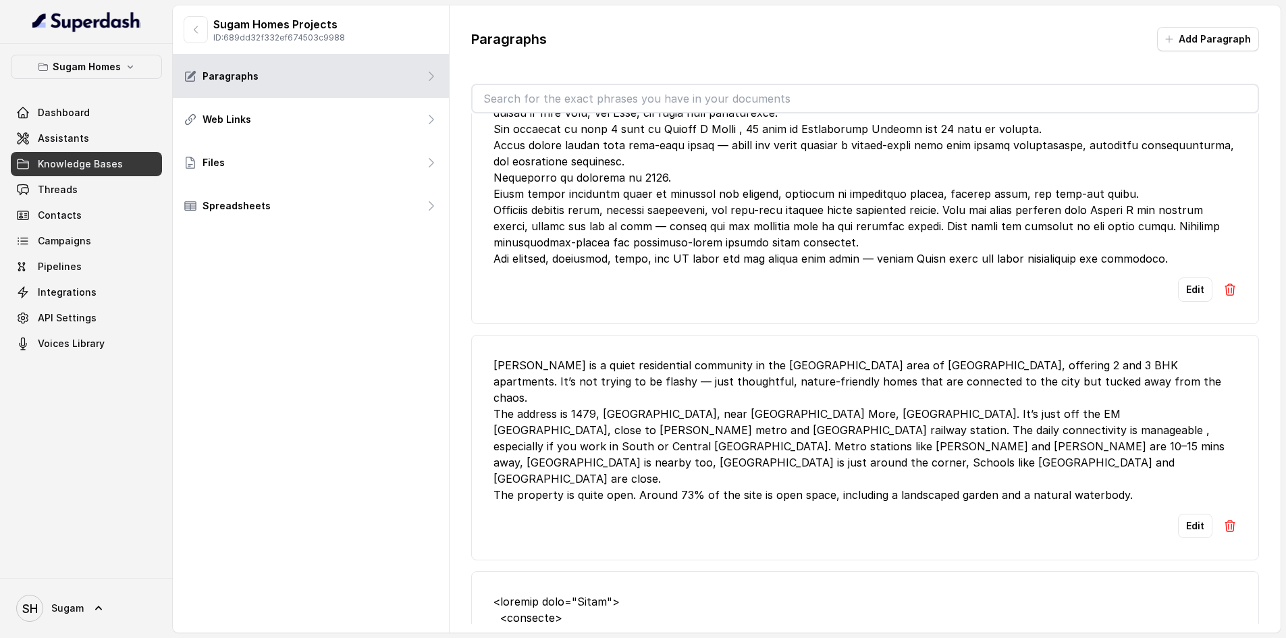
click at [569, 503] on div "[PERSON_NAME] is a quiet residential community in the [GEOGRAPHIC_DATA] area of…" at bounding box center [865, 430] width 743 height 146
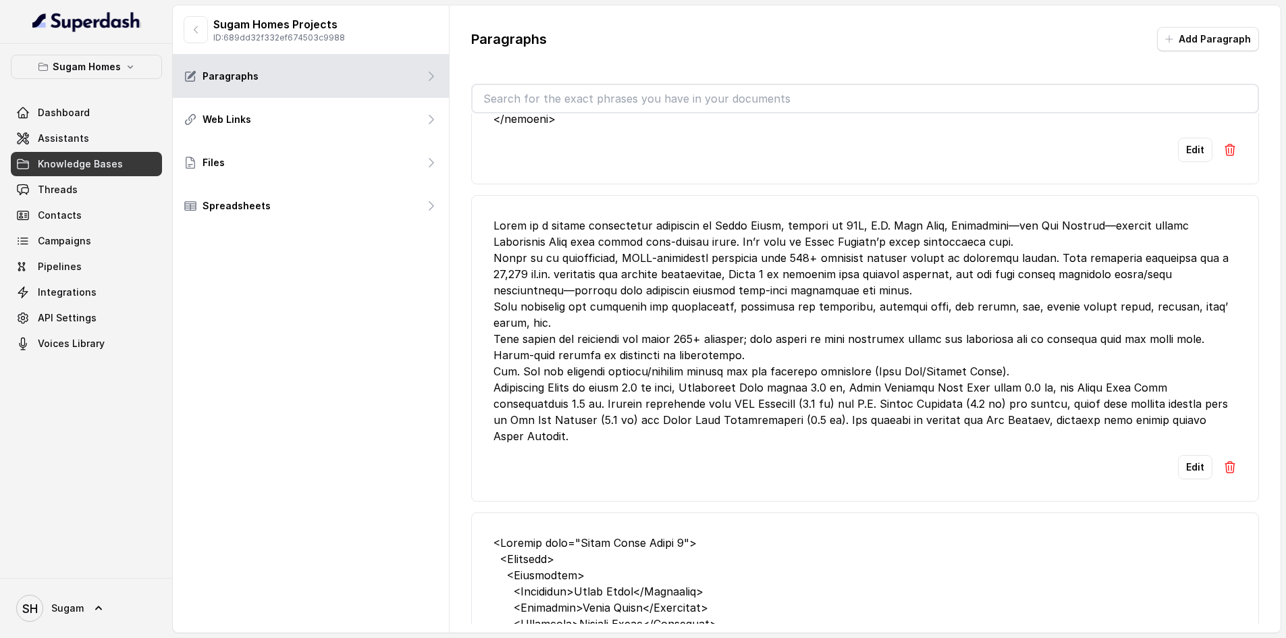
scroll to position [11749, 0]
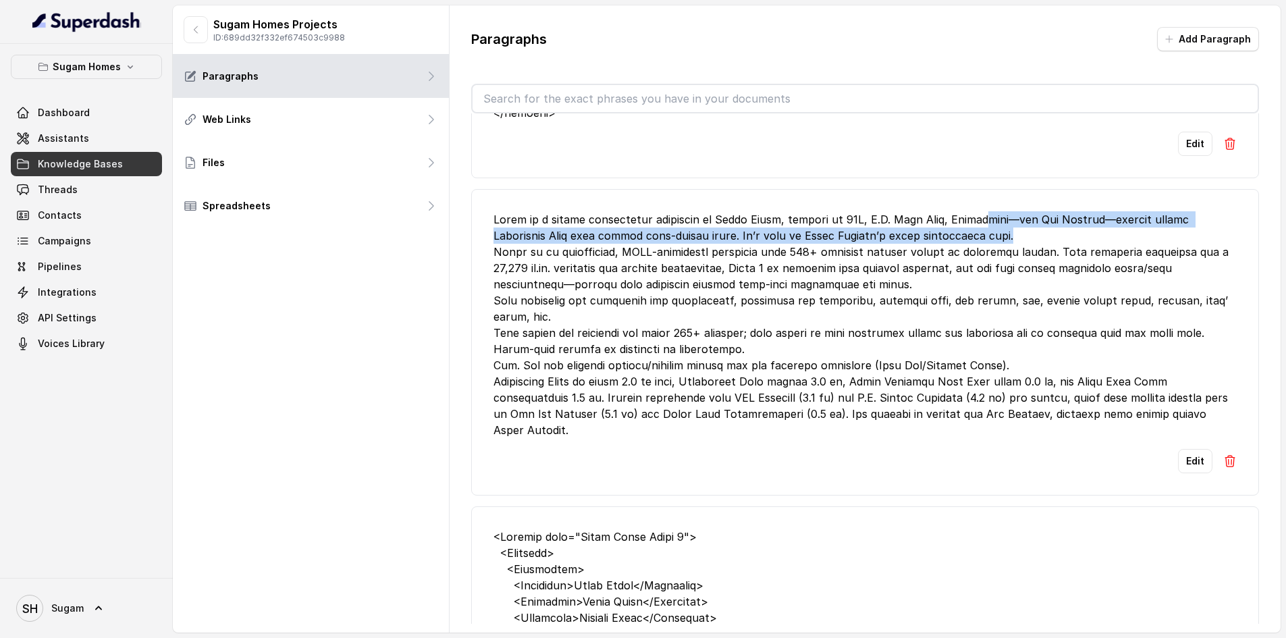
drag, startPoint x: 991, startPoint y: 334, endPoint x: 1025, endPoint y: 342, distance: 34.9
click at [1025, 342] on div at bounding box center [865, 324] width 743 height 227
click at [1009, 328] on div at bounding box center [865, 324] width 743 height 227
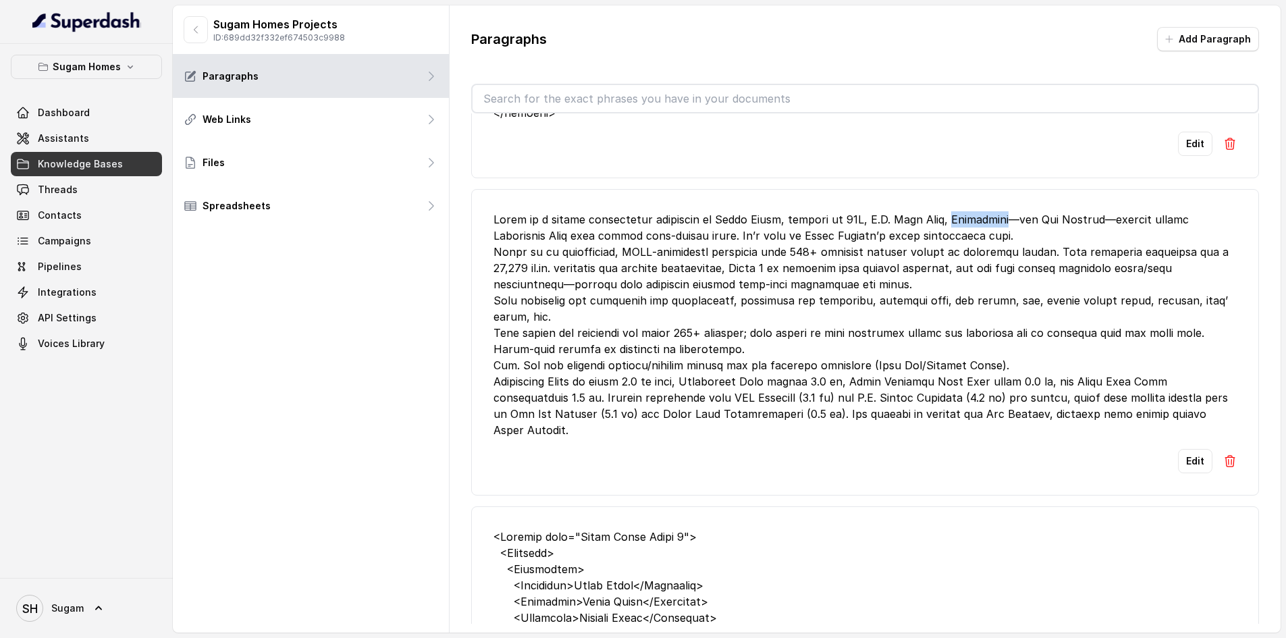
click at [1009, 328] on div at bounding box center [865, 324] width 743 height 227
click at [1012, 398] on div at bounding box center [865, 324] width 743 height 227
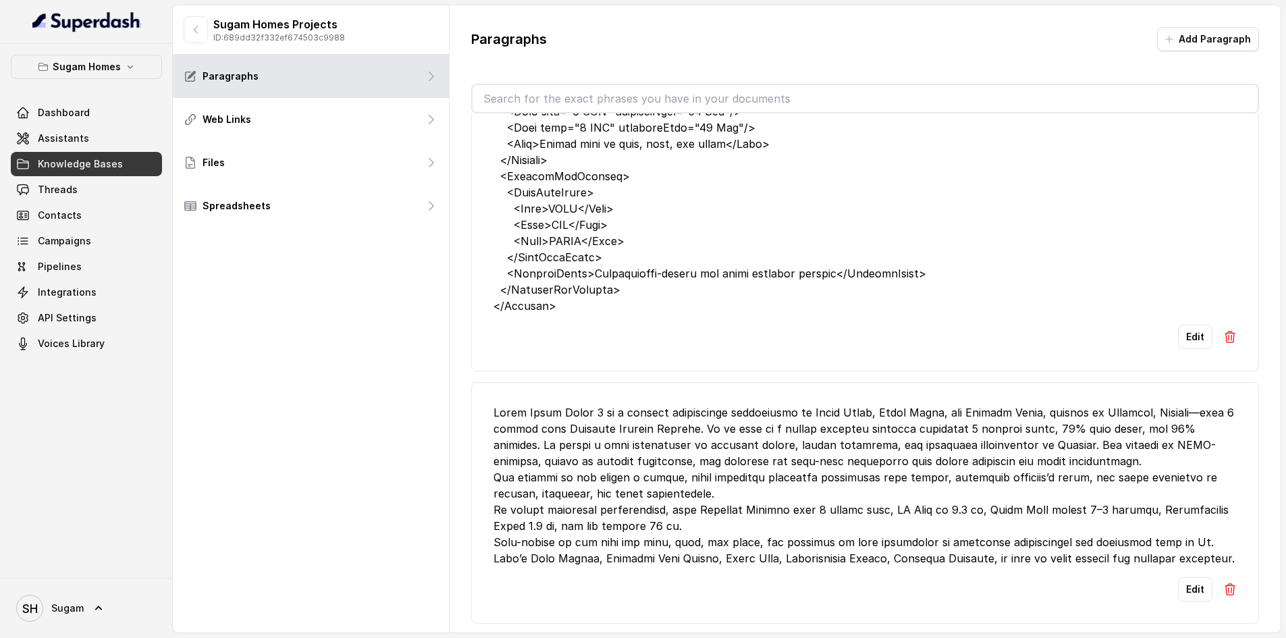
scroll to position [7, 0]
